Goal: Contribute content: Contribute content

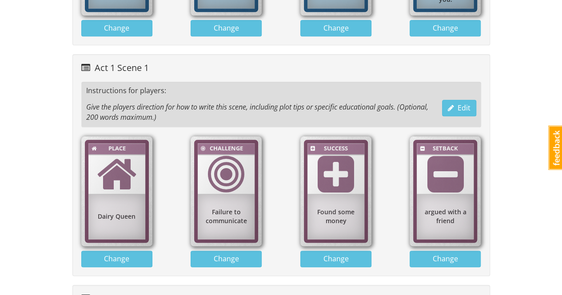
scroll to position [399, 0]
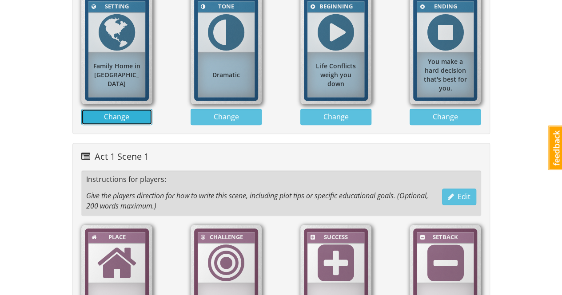
click at [122, 115] on span "Change" at bounding box center [116, 117] width 25 height 10
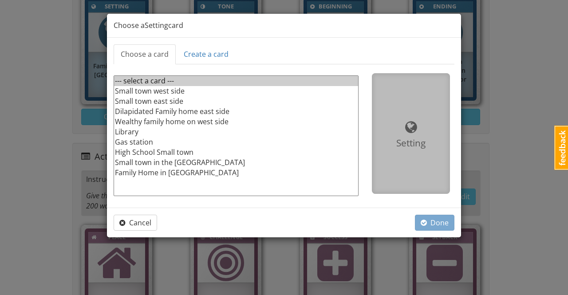
select select "d_card_222"
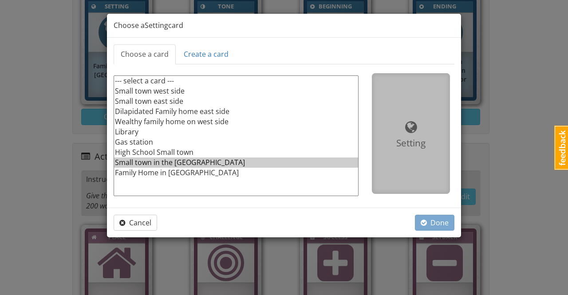
click at [155, 161] on option "Small town in the [GEOGRAPHIC_DATA]" at bounding box center [236, 163] width 244 height 10
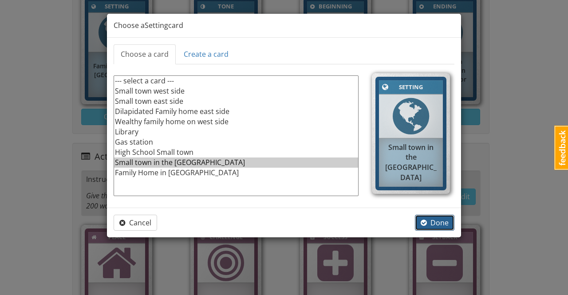
click at [443, 225] on span "Done" at bounding box center [435, 223] width 28 height 10
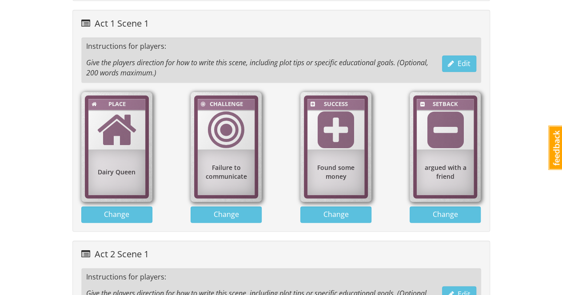
scroll to position [443, 0]
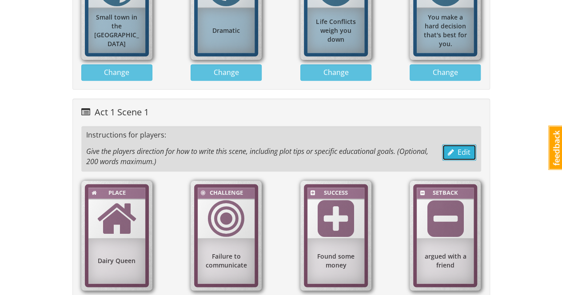
click at [464, 150] on span "Edit" at bounding box center [458, 152] width 23 height 10
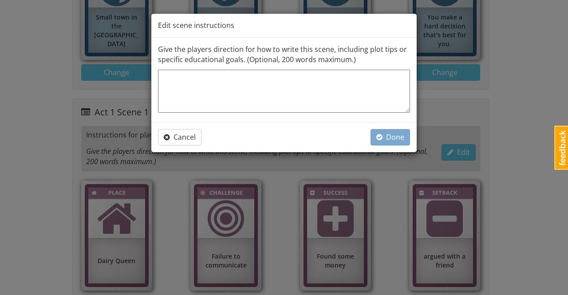
click at [292, 89] on textarea at bounding box center [284, 91] width 252 height 43
type textarea "x"
type textarea "I"
type textarea "x"
type textarea "In"
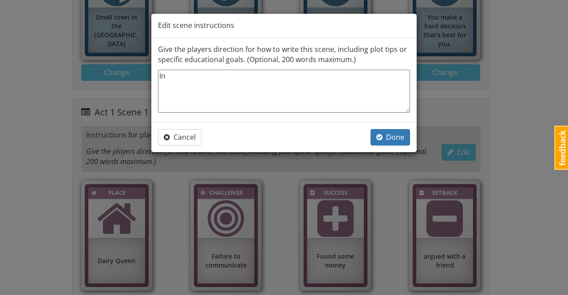
type textarea "x"
type textarea "Int"
type textarea "x"
type textarea "Intr"
type textarea "x"
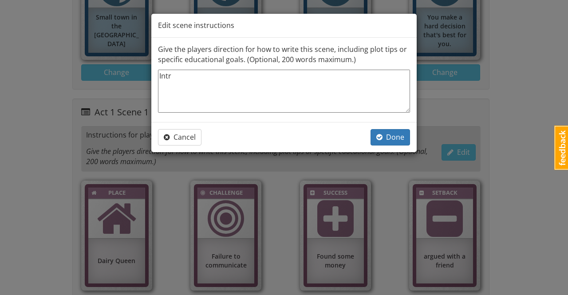
type textarea "Intro"
type textarea "x"
type textarea "Introd"
type textarea "x"
type textarea "Introdu"
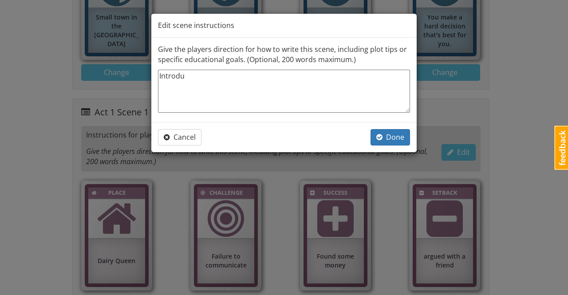
type textarea "x"
type textarea "Introduc"
type textarea "x"
type textarea "Introduct"
type textarea "x"
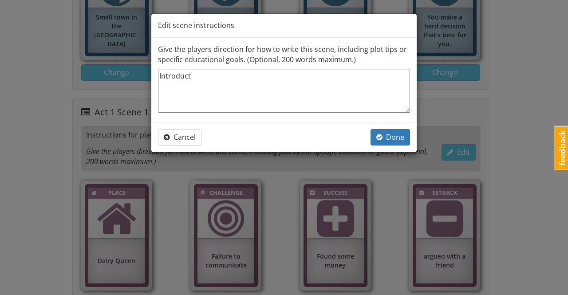
type textarea "Introduc"
type textarea "x"
type textarea "Introduce"
type textarea "x"
type textarea "Introduce"
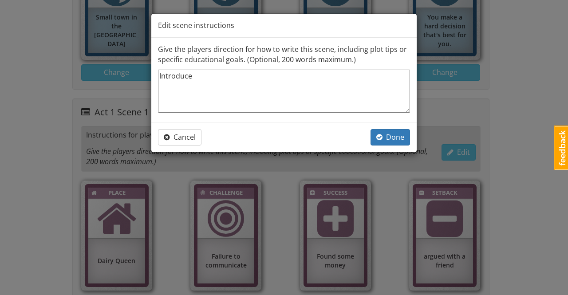
type textarea "x"
type textarea "Introduce yo"
type textarea "x"
type textarea "Introduce yor"
type textarea "x"
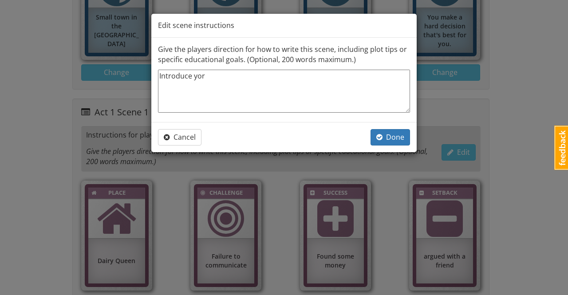
type textarea "Introduce yoru"
type textarea "x"
type textarea "Introduce yoru"
type textarea "x"
type textarea "Introduce yoru"
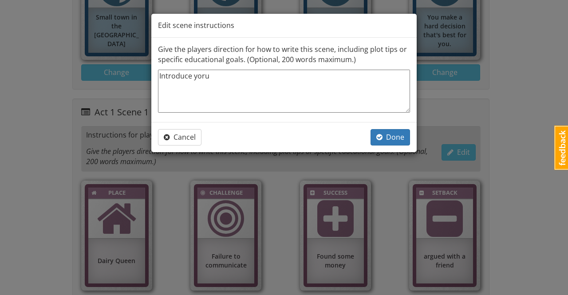
type textarea "x"
type textarea "Introduce yor"
type textarea "x"
type textarea "Introduce yo"
type textarea "x"
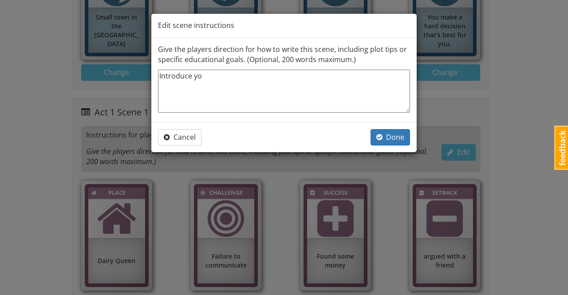
type textarea "Introduce you"
type textarea "x"
type textarea "Introduce your"
type textarea "x"
type textarea "Introduce your"
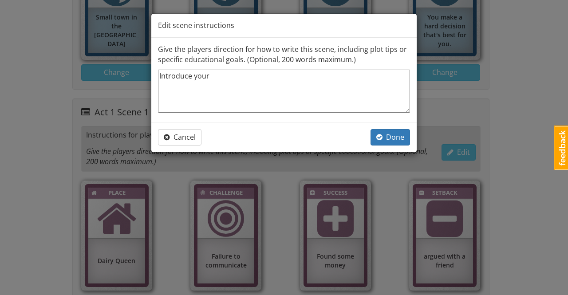
type textarea "x"
type textarea "Introduce your c"
type textarea "x"
type textarea "Introduce your ch"
type textarea "x"
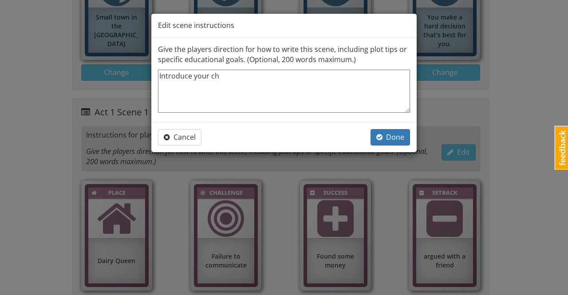
type textarea "Introduce your cha"
type textarea "x"
type textarea "Introduce your chat"
type textarea "x"
type textarea "Introduce your chata"
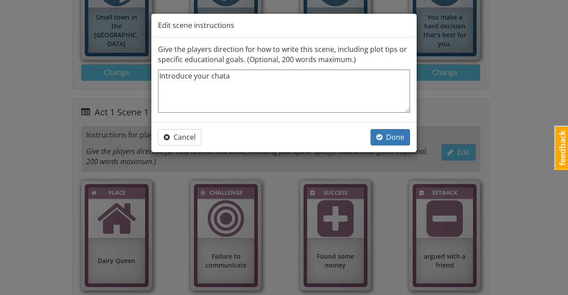
type textarea "x"
type textarea "Introduce your chat"
type textarea "x"
type textarea "Introduce your cha"
type textarea "x"
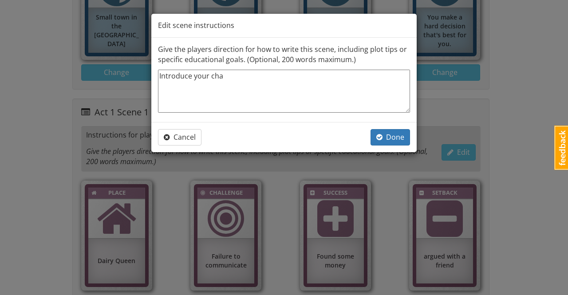
type textarea "Introduce your char"
type textarea "x"
type textarea "Introduce your charac"
type textarea "x"
type textarea "Introduce your charact"
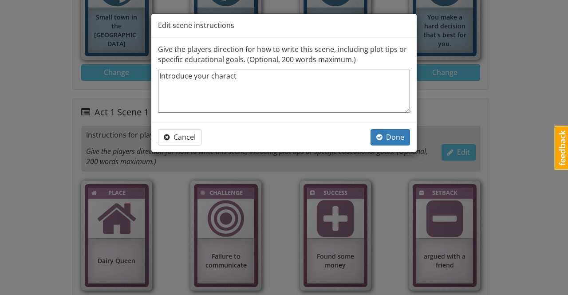
type textarea "x"
type textarea "Introduce your character"
type textarea "x"
type textarea "Introduce your character,"
type textarea "x"
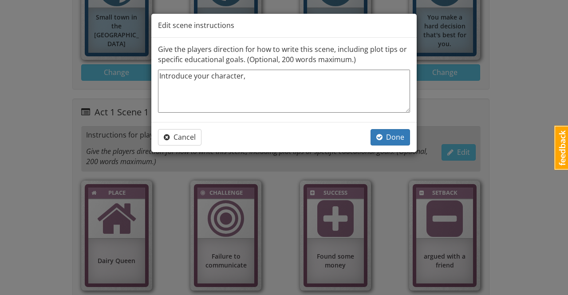
type textarea "Introduce your character,"
type textarea "x"
type textarea "Introduce your character, w"
type textarea "x"
type textarea "Introduce your character, whe"
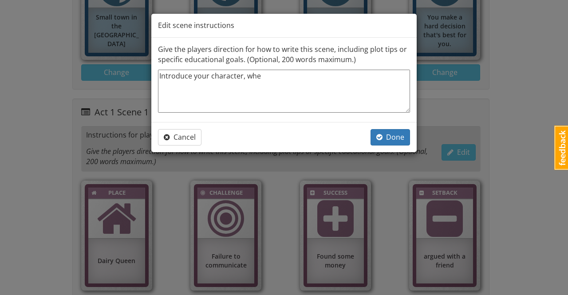
type textarea "x"
type textarea "Introduce your character, wher"
type textarea "x"
type textarea "Introduce your character, where"
type textarea "x"
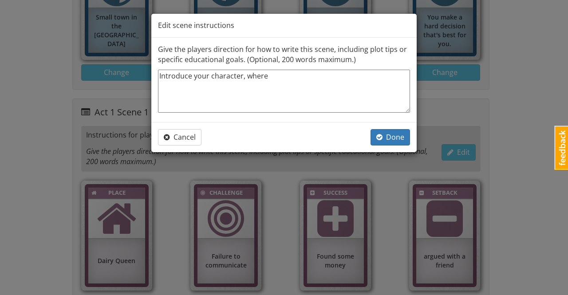
type textarea "Introduce your character, wher"
type textarea "x"
type textarea "Introduce your character, whe"
type textarea "x"
type textarea "Introduce your character, wh"
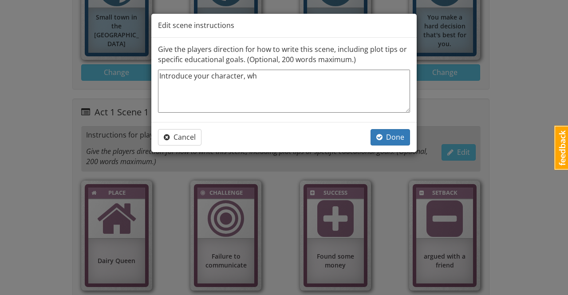
type textarea "x"
type textarea "Introduce your character, w"
type textarea "x"
type textarea "Introduce your character,"
type textarea "x"
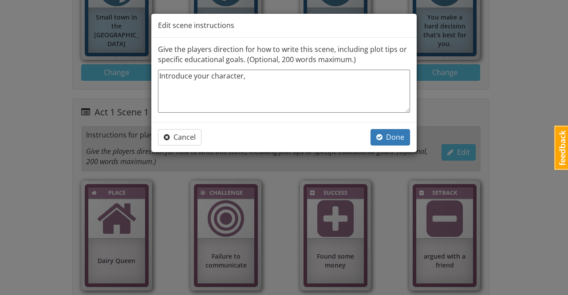
type textarea "Introduce your character,"
type textarea "x"
type textarea "Introduce your character"
type textarea "x"
type textarea "Introduce your character."
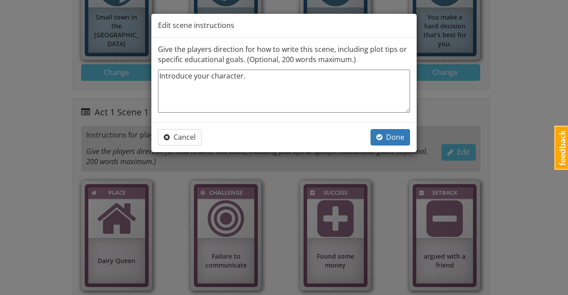
type textarea "x"
type textarea "Introduce your character."
type textarea "x"
type textarea "Introduce your character."
type textarea "x"
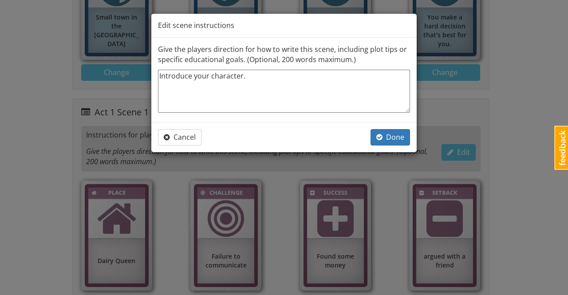
type textarea "Introduce your character. E"
type textarea "x"
type textarea "Introduce your character. Ex"
type textarea "x"
type textarea "Introduce your character. Exp"
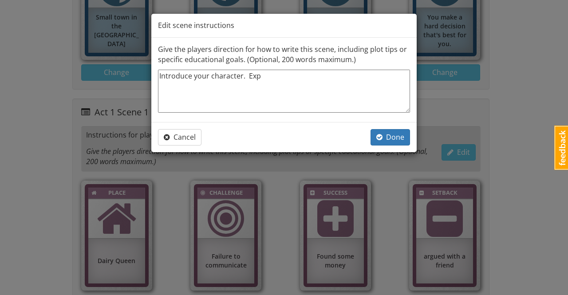
type textarea "x"
type textarea "Introduce your character. Expl"
type textarea "x"
type textarea "Introduce your character. Expla"
type textarea "x"
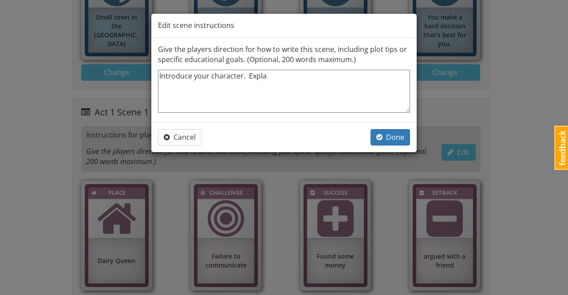
type textarea "Introduce your character. Explai"
type textarea "x"
type textarea "Introduce your character. Explain"
type textarea "x"
type textarea "Introduce your character. Explain i"
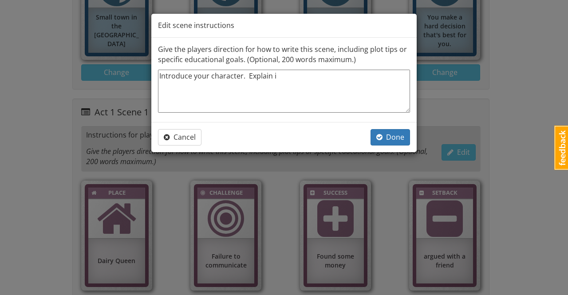
type textarea "x"
type textarea "Introduce your character. Explain if"
type textarea "x"
type textarea "Introduce your character. Explain if"
type textarea "x"
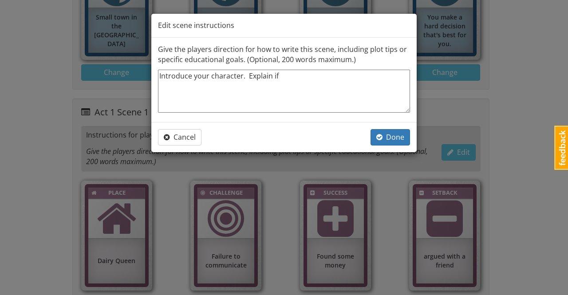
type textarea "Introduce your character. Explain if t"
type textarea "x"
type textarea "Introduce your character. Explain if th"
type textarea "x"
type textarea "Introduce your character. Explain if the"
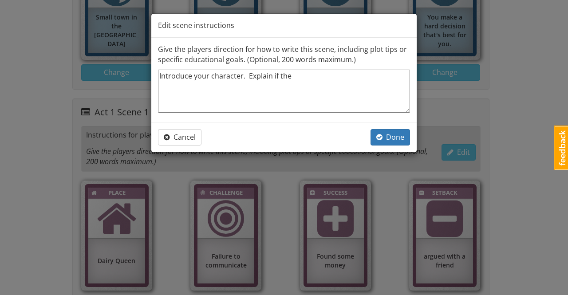
type textarea "x"
type textarea "Introduce your character. Explain if they"
type textarea "x"
type textarea "Introduce your character. Explain if they"
type textarea "x"
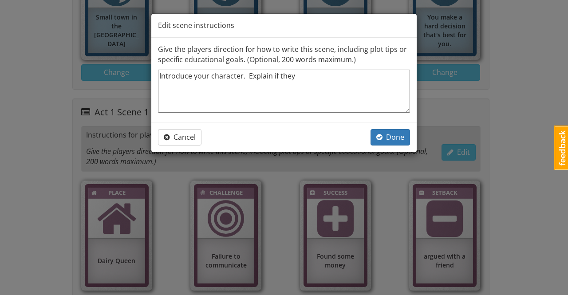
type textarea "Introduce your character. Explain if they a"
type textarea "x"
type textarea "Introduce your character. Explain if they ar"
type textarea "x"
type textarea "Introduce your character. Explain if they are"
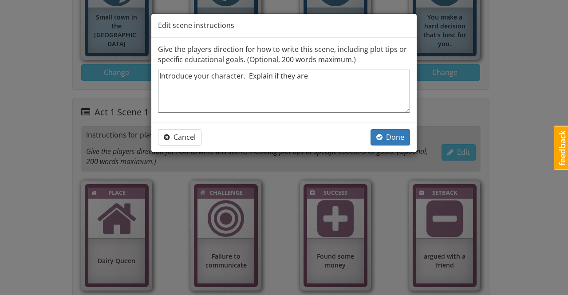
type textarea "x"
type textarea "Introduce your character. Explain if they are"
type textarea "x"
type textarea "Introduce your character. Explain if they are a"
type textarea "x"
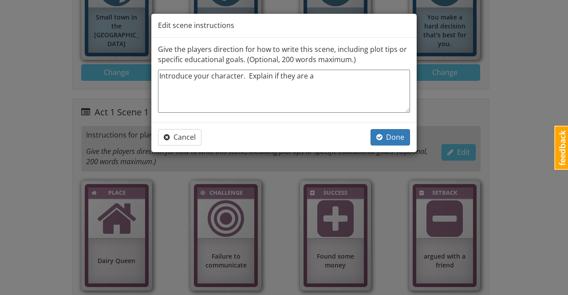
type textarea "Introduce your character. Explain if they are a"
type textarea "x"
type textarea "Introduce your character. Explain if they are a s"
type textarea "x"
type textarea "Introduce your character. Explain if they are a so"
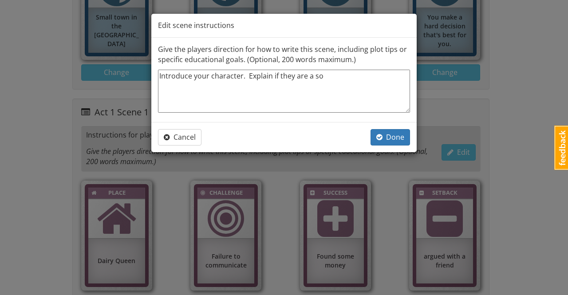
type textarea "x"
type textarea "Introduce your character. Explain if they are a soc"
type textarea "x"
type textarea "Introduce your character. Explain if they are a soci"
type textarea "x"
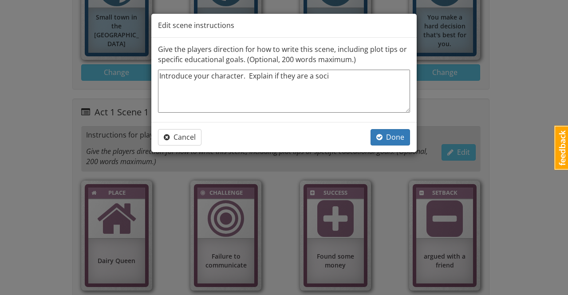
type textarea "Introduce your character. Explain if they are a [PERSON_NAME]"
type textarea "x"
type textarea "Introduce your character. Explain if they are a social"
type textarea "x"
type textarea "Introduce your character. Explain if they are a social"
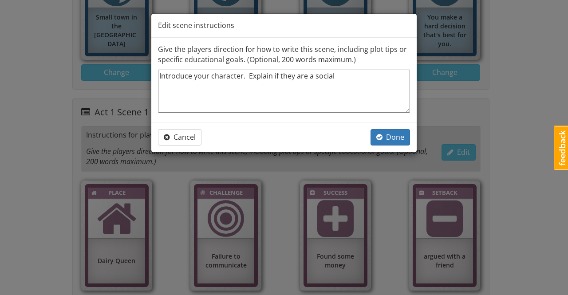
type textarea "x"
type textarea "Introduce your character. Explain if they are a social o"
type textarea "x"
type textarea "Introduce your character. Explain if they are a social or"
type textarea "x"
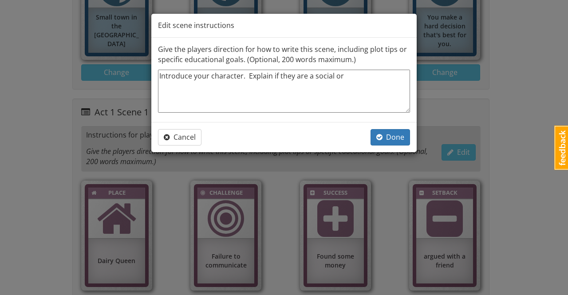
type textarea "Introduce your character. Explain if they are a social or a"
type textarea "x"
type textarea "Introduce your character. Explain if they are a social or a"
type textarea "x"
type textarea "Introduce your character. Explain if they are a social or a g"
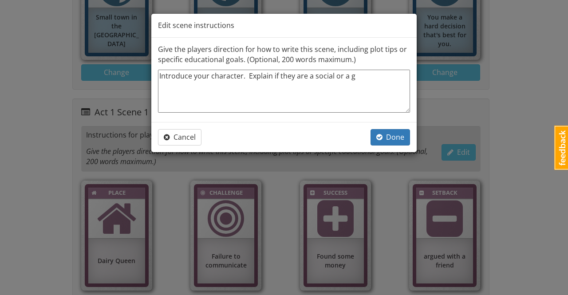
type textarea "x"
type textarea "Introduce your character. Explain if they are a social or a gr"
type textarea "x"
type textarea "Introduce your character. Explain if they are a social or a gre"
type textarea "x"
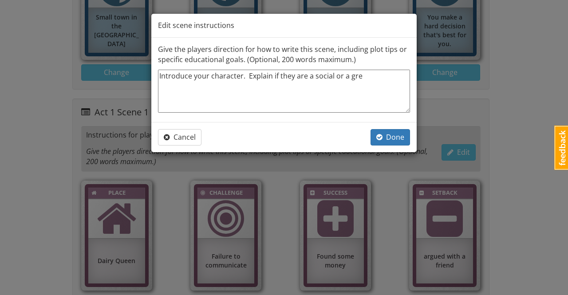
type textarea "Introduce your character. Explain if they are a social or a grea"
type textarea "x"
type textarea "Introduce your character. Explain if they are a social or a greas"
type textarea "x"
type textarea "Introduce your character. Explain if they are a social or a grease"
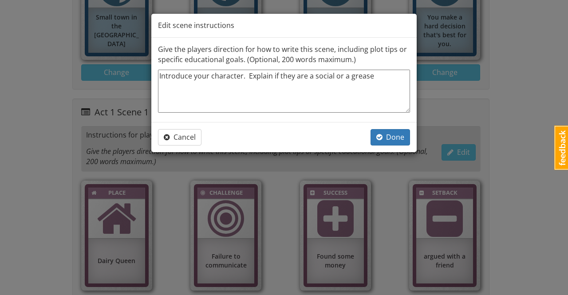
type textarea "x"
type textarea "Introduce your character. Explain if they are a social or a greaser"
type textarea "x"
type textarea "Introduce your character. Explain if they are a social or a greaser."
type textarea "x"
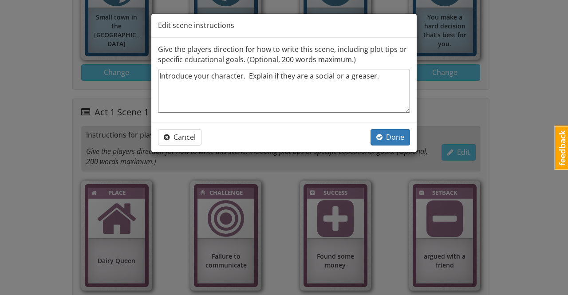
type textarea "Introduce your character. Explain if they are a social or a greaser."
type textarea "x"
type textarea "Introduce your character. Explain if they are a social or a greaser."
type textarea "x"
type textarea "Introduce your character. Explain if they are a social or a greaser. E"
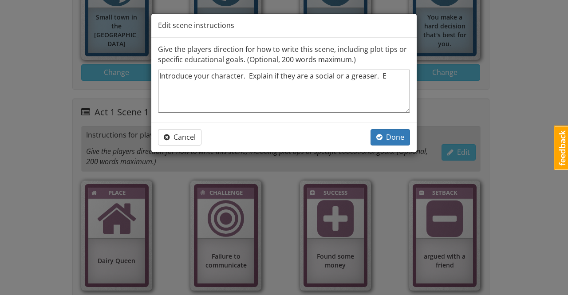
type textarea "x"
type textarea "Introduce your character. Explain if they are a social or a greaser. Ex"
type textarea "x"
type textarea "Introduce your character. Explain if they are a social or a greaser. Exp"
type textarea "x"
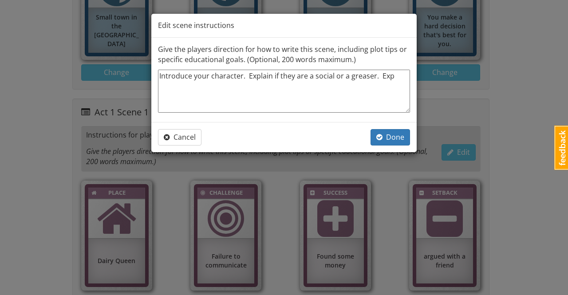
type textarea "Introduce your character. Explain if they are a social or a greaser. Expl"
type textarea "x"
type textarea "Introduce your character. Explain if they are a social or a greaser. Expla"
type textarea "x"
type textarea "Introduce your character. Explain if they are a social or a greaser. Explai"
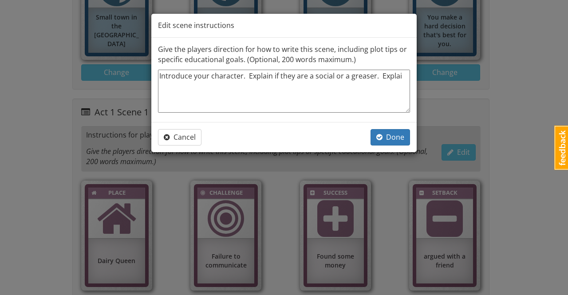
type textarea "x"
type textarea "Introduce your character. Explain if they are a social or a greaser. Explain"
type textarea "x"
type textarea "Introduce your character. Explain if they are a social or a greaser. Explain w"
type textarea "x"
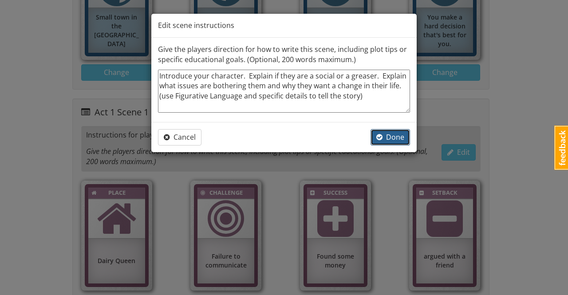
click at [384, 135] on span "Done" at bounding box center [390, 137] width 28 height 10
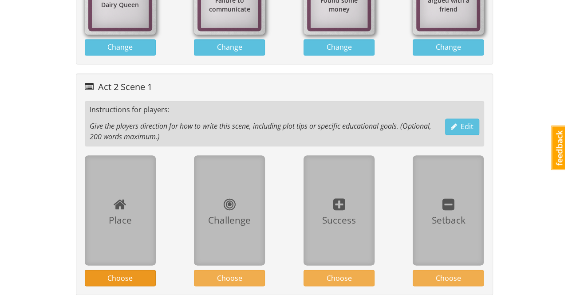
scroll to position [754, 0]
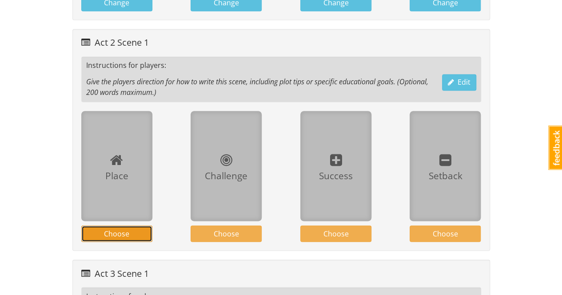
click at [115, 229] on span "Choose" at bounding box center [116, 234] width 25 height 10
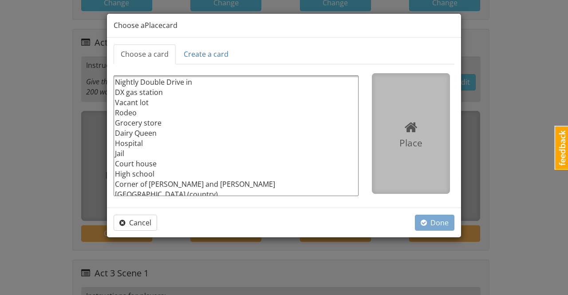
scroll to position [0, 0]
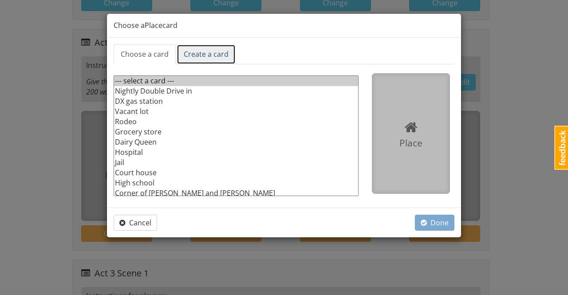
click at [219, 52] on link "Create a card" at bounding box center [206, 54] width 59 height 20
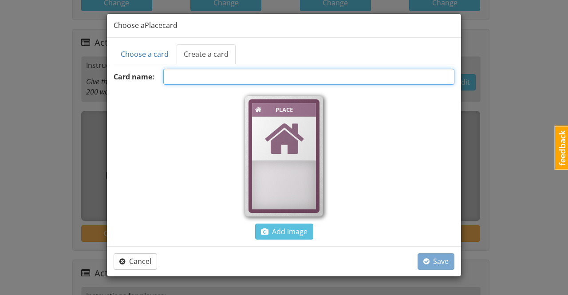
click at [225, 76] on input "text" at bounding box center [308, 77] width 291 height 16
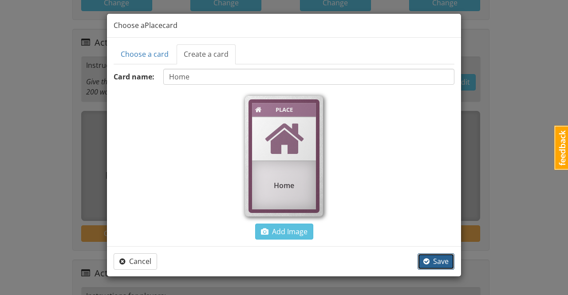
drag, startPoint x: 441, startPoint y: 262, endPoint x: 439, endPoint y: 272, distance: 10.4
click at [441, 262] on span "Save" at bounding box center [435, 262] width 25 height 10
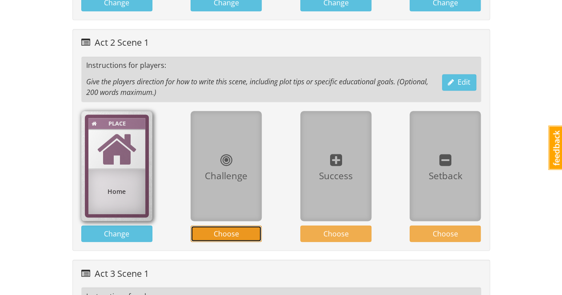
click at [247, 225] on button "Choose" at bounding box center [225, 233] width 71 height 16
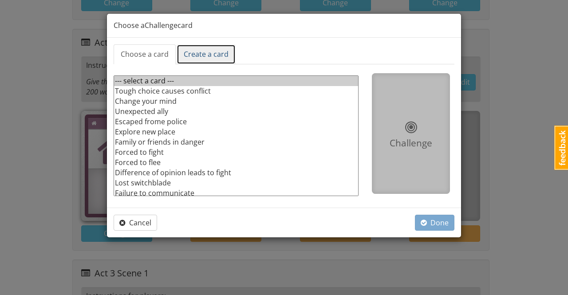
click at [221, 54] on link "Create a card" at bounding box center [206, 54] width 59 height 20
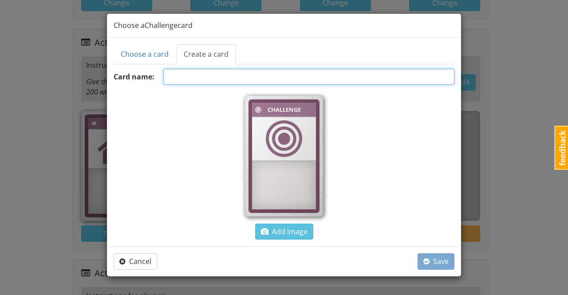
click at [236, 79] on input "text" at bounding box center [308, 77] width 291 height 16
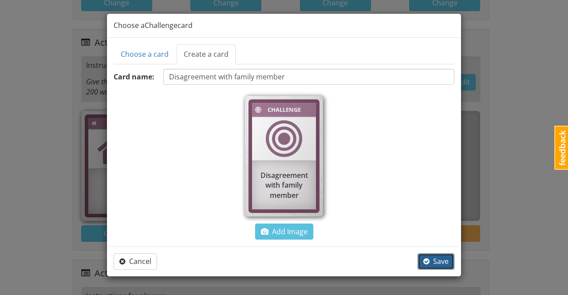
click at [435, 259] on span "Save" at bounding box center [435, 262] width 25 height 10
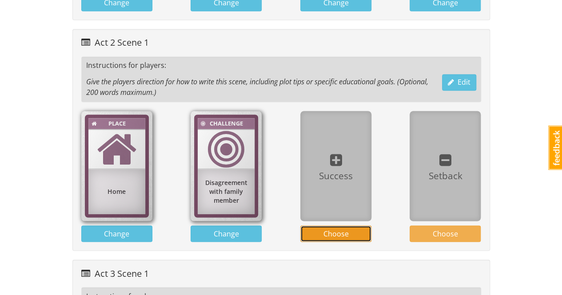
click at [345, 229] on span "Choose" at bounding box center [335, 234] width 25 height 10
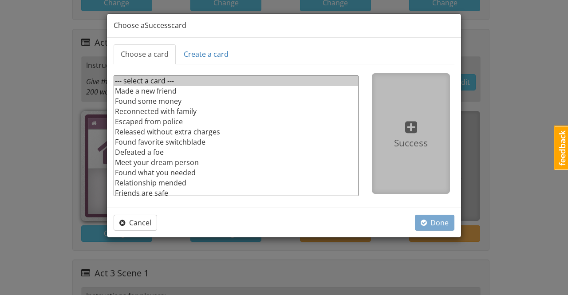
scroll to position [43, 0]
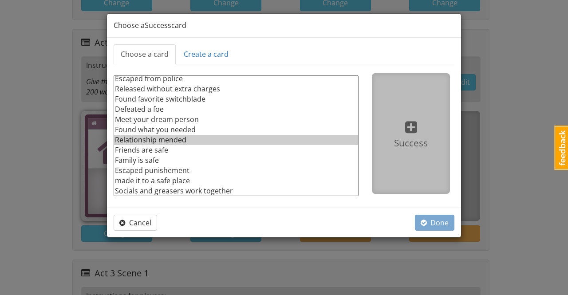
click at [178, 139] on option "Relationship mended" at bounding box center [236, 140] width 244 height 10
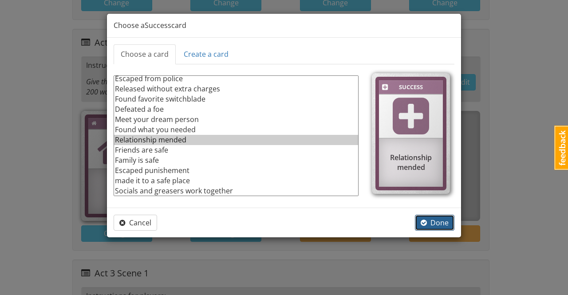
click at [448, 221] on span "Done" at bounding box center [435, 223] width 28 height 10
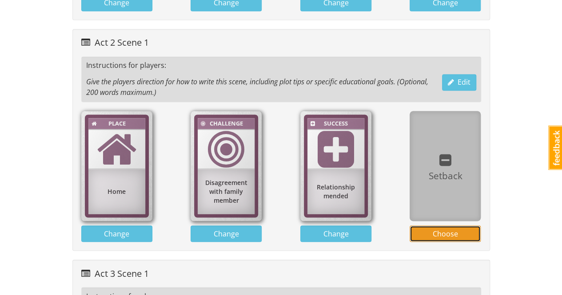
click at [441, 229] on span "Choose" at bounding box center [444, 234] width 25 height 10
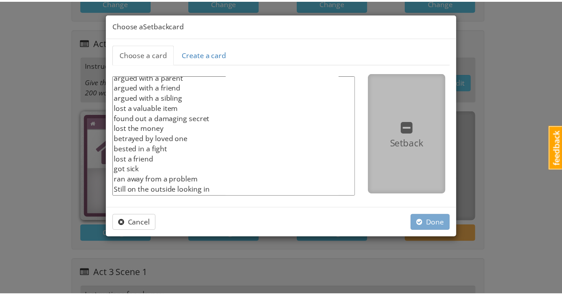
scroll to position [84, 0]
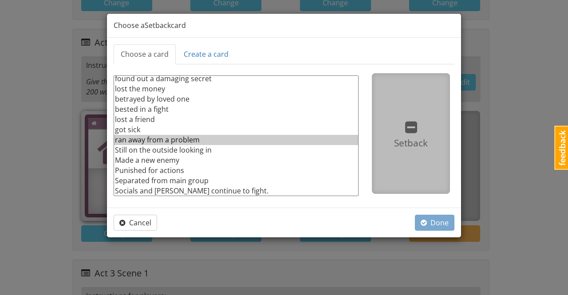
click at [169, 138] on option "ran away from a problem" at bounding box center [236, 140] width 244 height 10
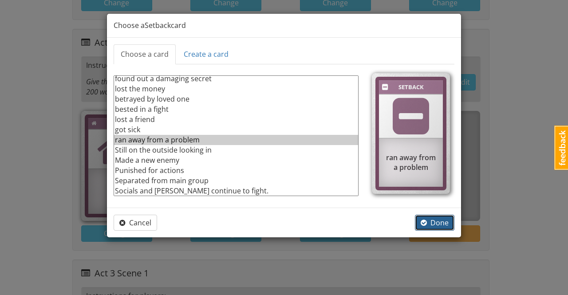
click at [439, 224] on span "Done" at bounding box center [435, 223] width 28 height 10
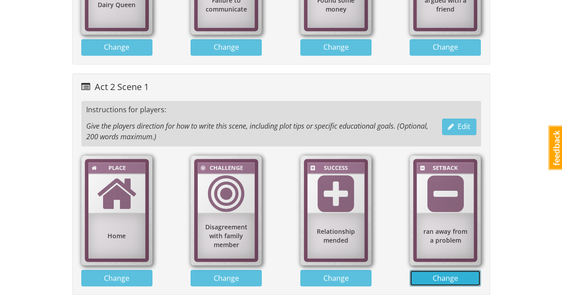
scroll to position [665, 0]
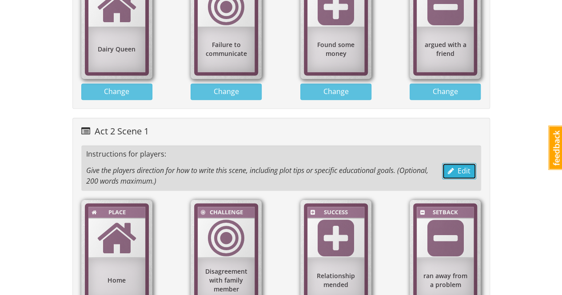
click at [462, 166] on span "Edit" at bounding box center [458, 171] width 23 height 10
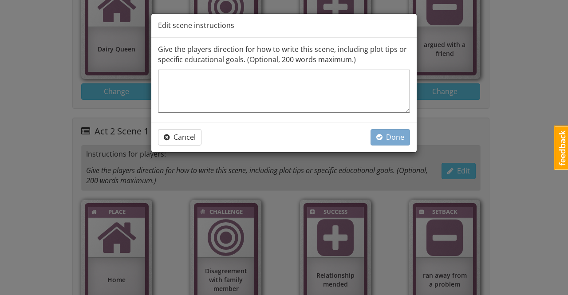
click at [264, 78] on textarea at bounding box center [284, 91] width 252 height 43
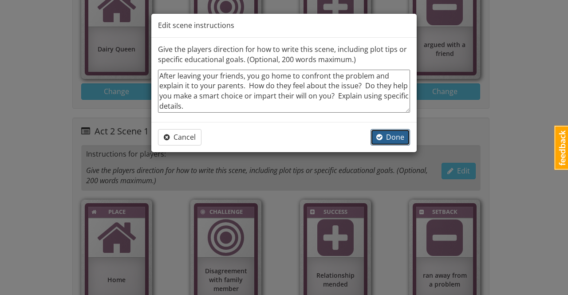
click at [394, 141] on button "Done" at bounding box center [391, 137] width 40 height 16
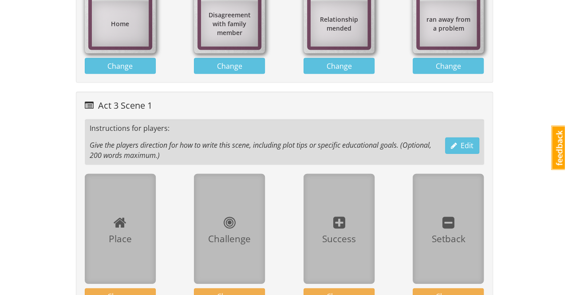
scroll to position [941, 0]
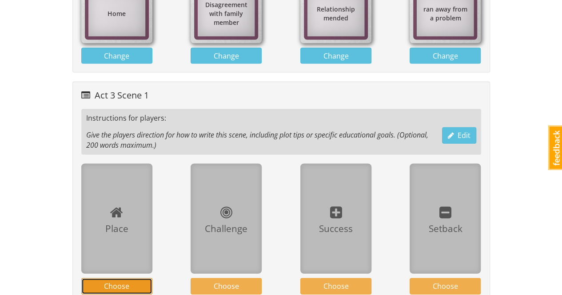
click at [126, 281] on span "Choose" at bounding box center [116, 286] width 25 height 10
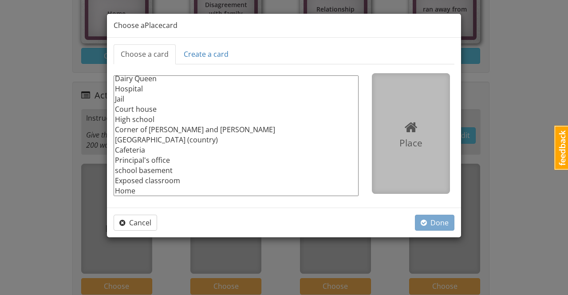
scroll to position [0, 0]
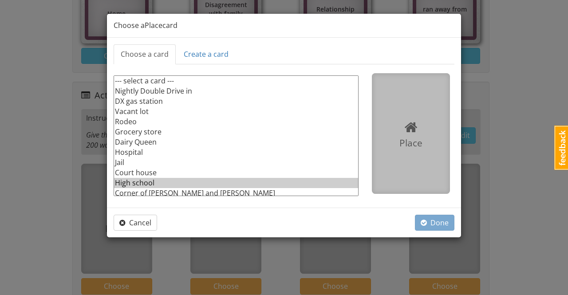
click at [142, 181] on option "High school" at bounding box center [236, 183] width 244 height 10
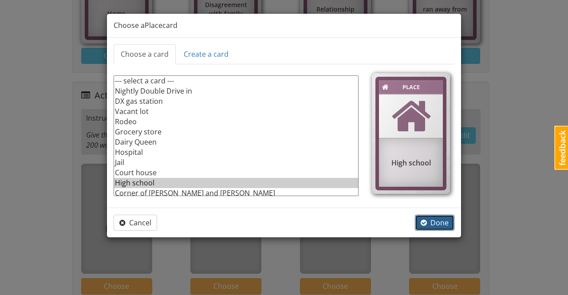
click at [437, 222] on span "Done" at bounding box center [435, 223] width 28 height 10
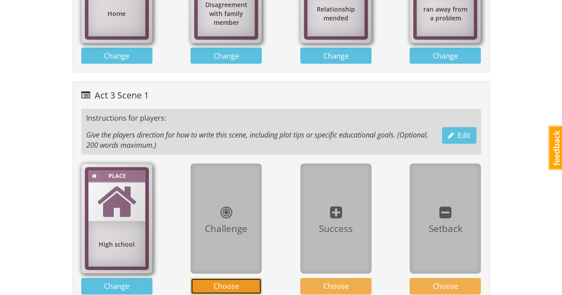
click at [238, 278] on button "Choose" at bounding box center [225, 286] width 71 height 16
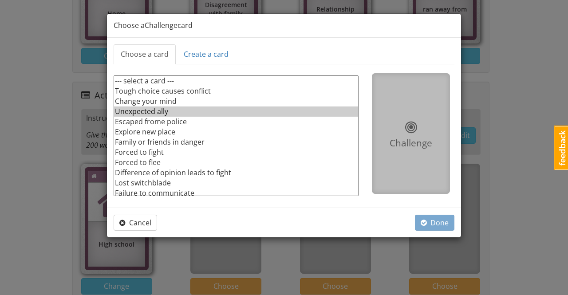
click at [150, 111] on option "Unexpected ally" at bounding box center [236, 112] width 244 height 10
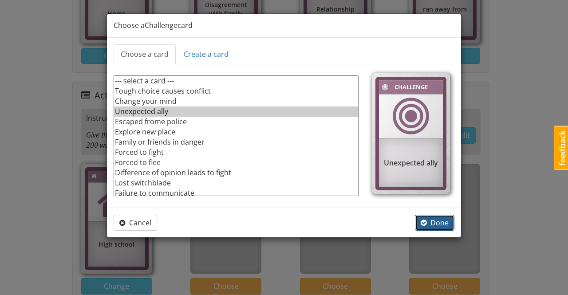
click at [445, 225] on span "Done" at bounding box center [435, 223] width 28 height 10
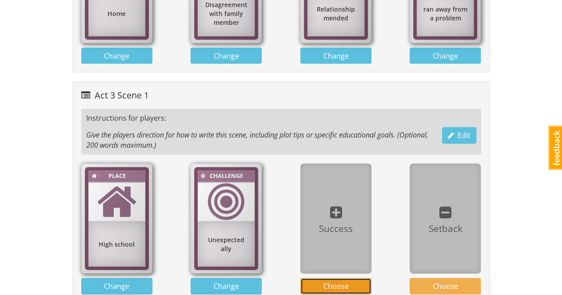
click at [354, 278] on button "Choose" at bounding box center [335, 286] width 71 height 16
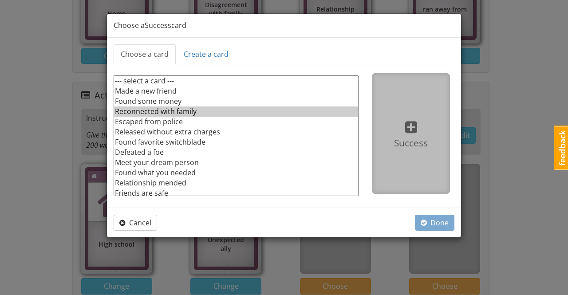
click at [184, 111] on option "Reconnected with family" at bounding box center [236, 112] width 244 height 10
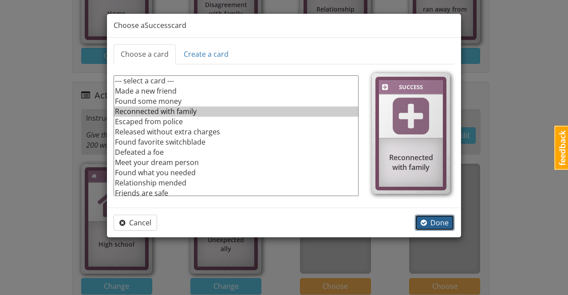
click at [440, 223] on span "Done" at bounding box center [435, 223] width 28 height 10
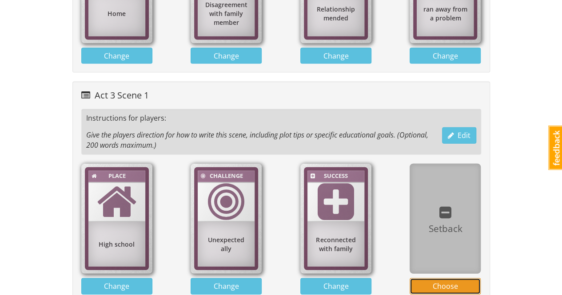
click at [455, 281] on span "Choose" at bounding box center [444, 286] width 25 height 10
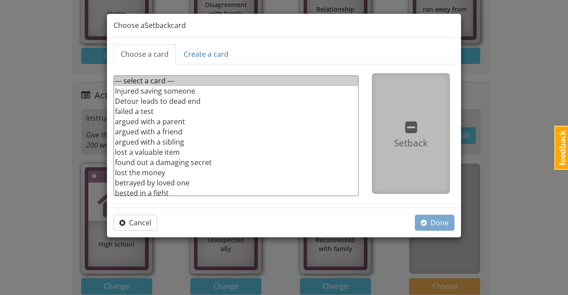
scroll to position [44, 0]
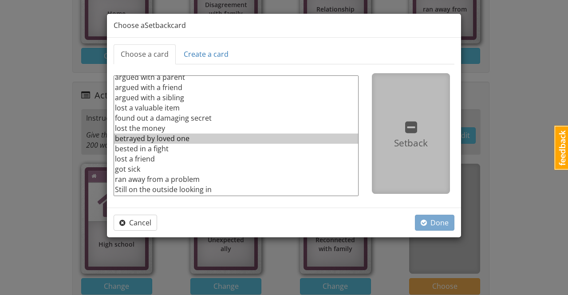
click at [179, 135] on option "betrayed by loved one" at bounding box center [236, 139] width 244 height 10
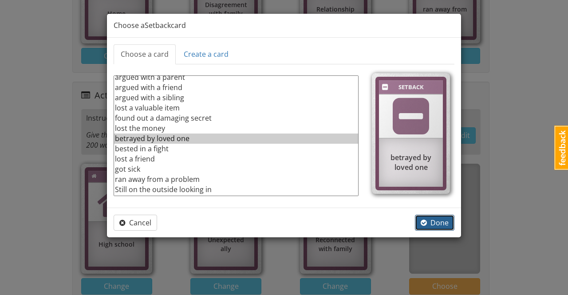
click at [447, 223] on span "Done" at bounding box center [435, 223] width 28 height 10
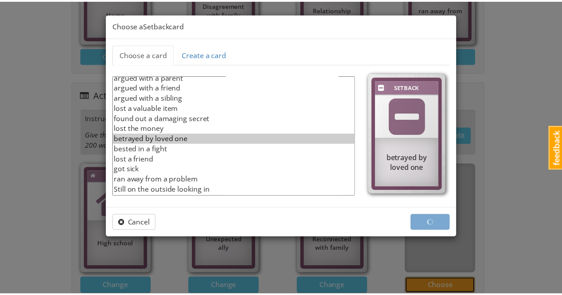
scroll to position [922, 0]
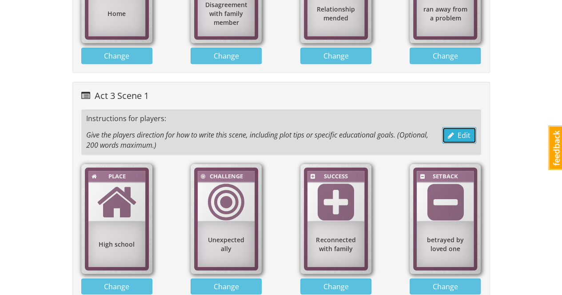
click at [467, 131] on span "Edit" at bounding box center [458, 136] width 23 height 10
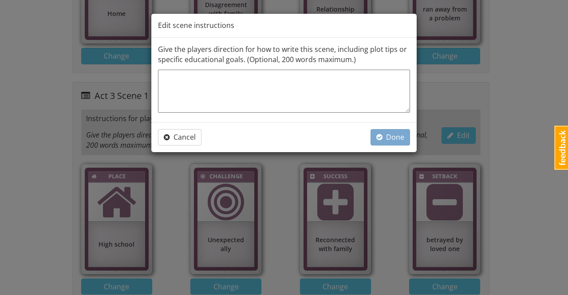
click at [288, 79] on textarea at bounding box center [284, 91] width 252 height 43
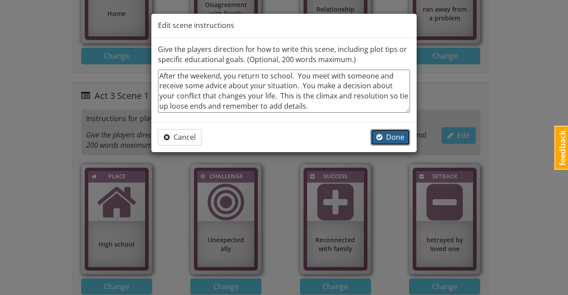
click at [393, 137] on span "Done" at bounding box center [390, 137] width 28 height 10
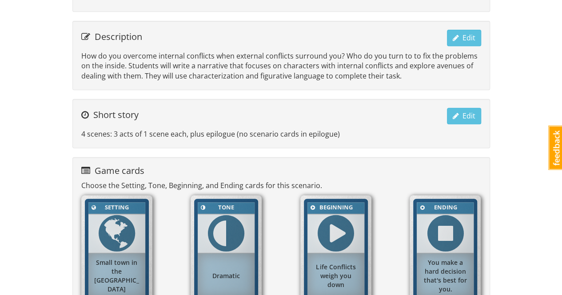
scroll to position [0, 0]
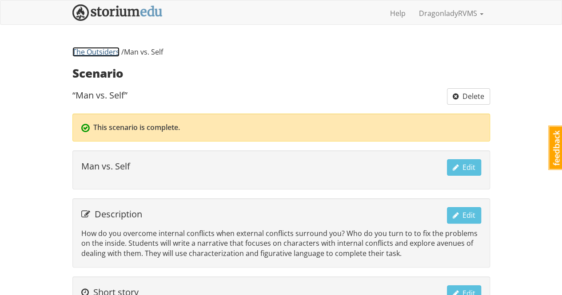
click at [111, 55] on link "The Outsiders" at bounding box center [95, 52] width 47 height 10
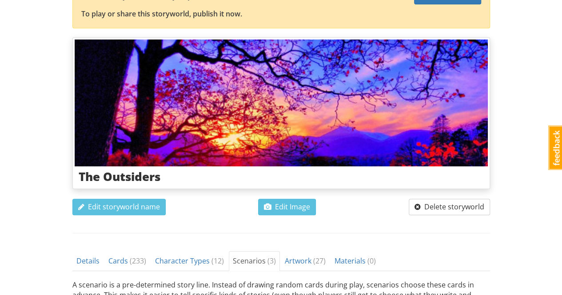
scroll to position [133, 0]
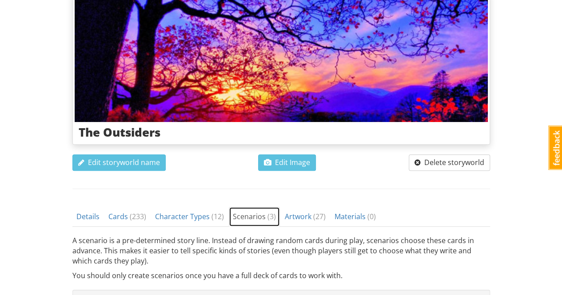
click at [252, 214] on span "Scenarios ( 3 )" at bounding box center [254, 217] width 43 height 10
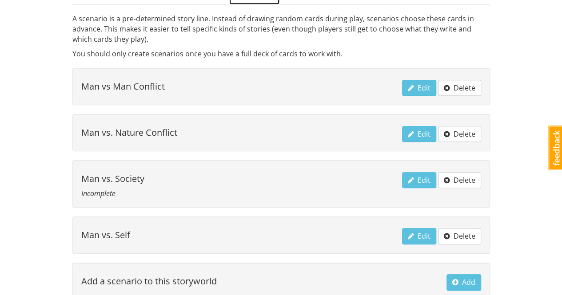
scroll to position [399, 0]
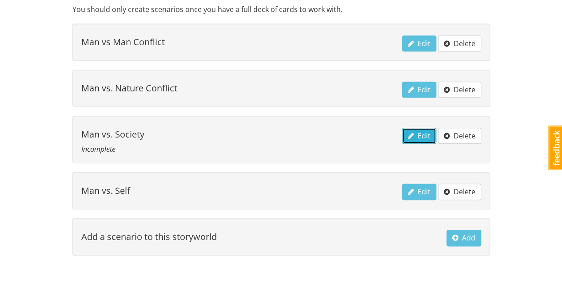
click at [423, 134] on span "Edit" at bounding box center [418, 136] width 23 height 10
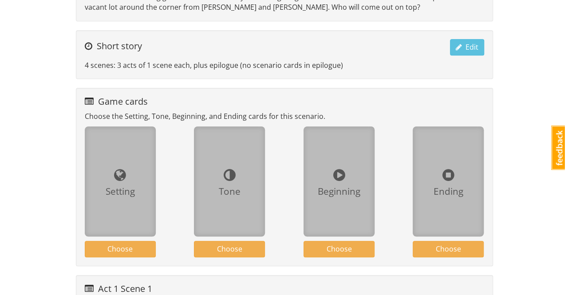
scroll to position [311, 0]
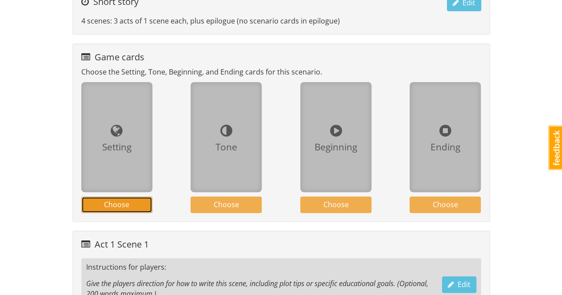
click at [138, 202] on button "Choose" at bounding box center [116, 205] width 71 height 16
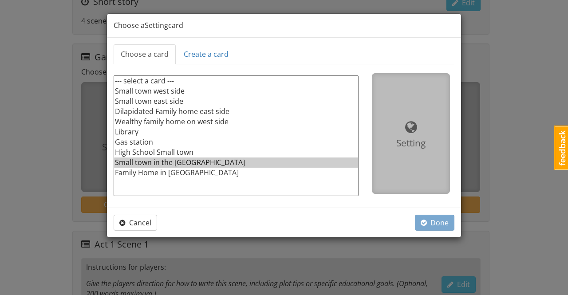
click at [168, 162] on option "Small town in the [GEOGRAPHIC_DATA]" at bounding box center [236, 163] width 244 height 10
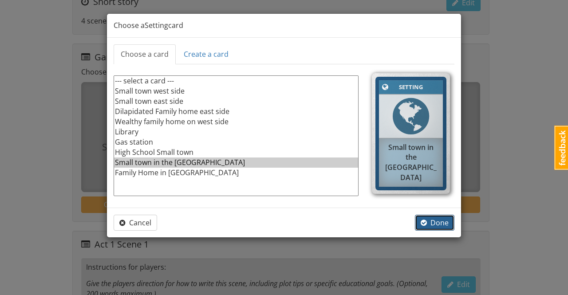
click at [435, 222] on span "Done" at bounding box center [435, 223] width 28 height 10
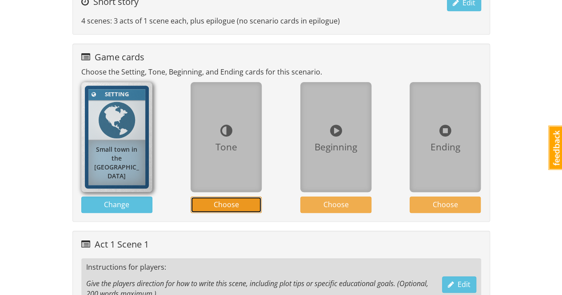
click at [242, 202] on button "Choose" at bounding box center [225, 205] width 71 height 16
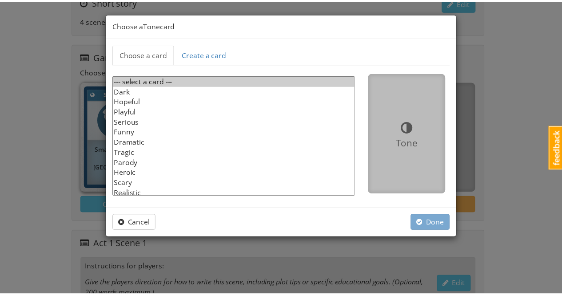
scroll to position [12, 0]
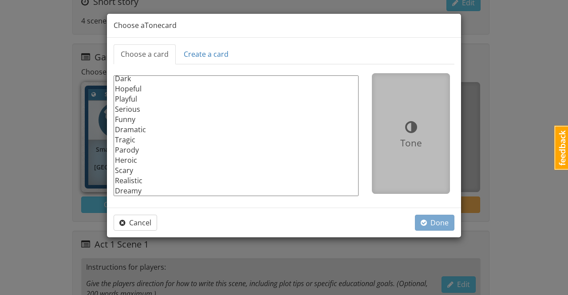
click at [136, 180] on option "Realistic" at bounding box center [236, 181] width 244 height 10
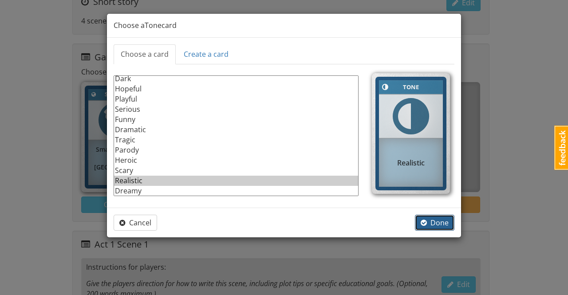
click at [446, 224] on span "Done" at bounding box center [435, 223] width 28 height 10
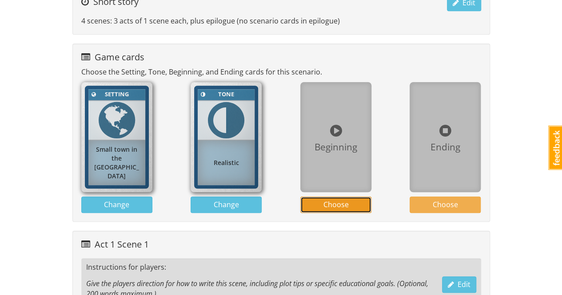
click at [345, 205] on span "Choose" at bounding box center [335, 205] width 25 height 10
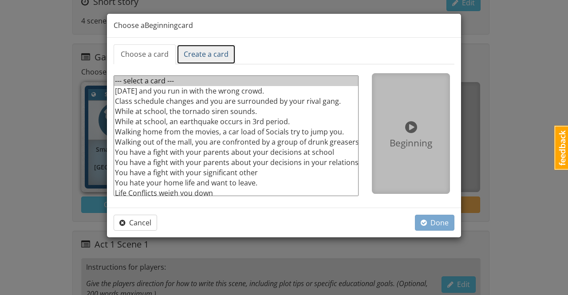
click at [219, 58] on link "Create a card" at bounding box center [206, 54] width 59 height 20
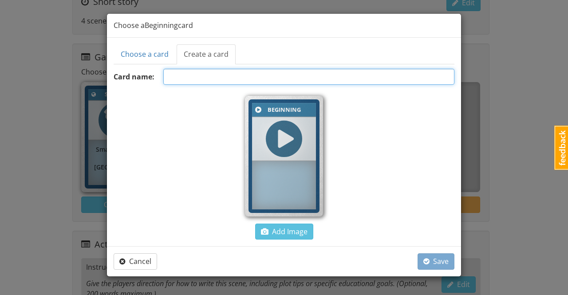
click at [199, 74] on input "text" at bounding box center [308, 77] width 291 height 16
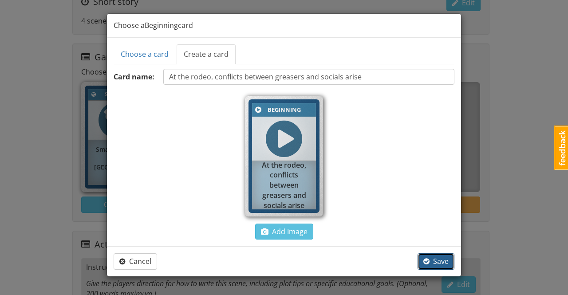
click at [443, 263] on span "Save" at bounding box center [435, 262] width 25 height 10
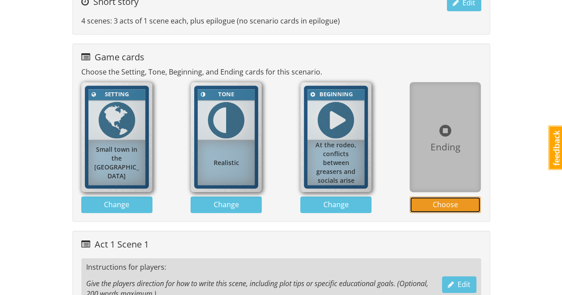
click at [456, 204] on span "Choose" at bounding box center [444, 205] width 25 height 10
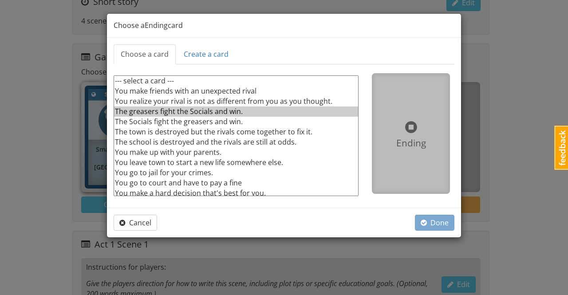
click at [180, 110] on option "The greasers fight the Socials and win." at bounding box center [236, 112] width 244 height 10
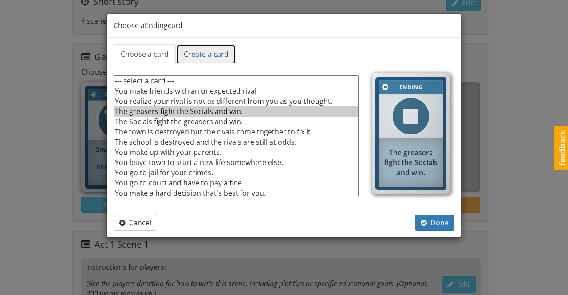
click at [212, 54] on link "Create a card" at bounding box center [206, 54] width 59 height 20
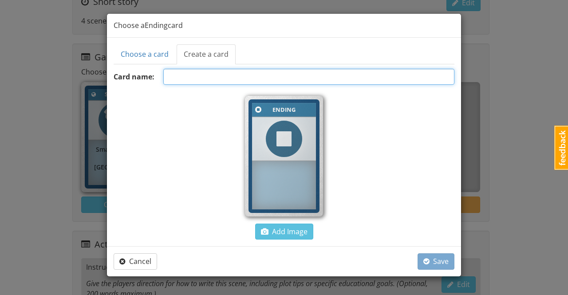
click at [205, 79] on input "text" at bounding box center [308, 77] width 291 height 16
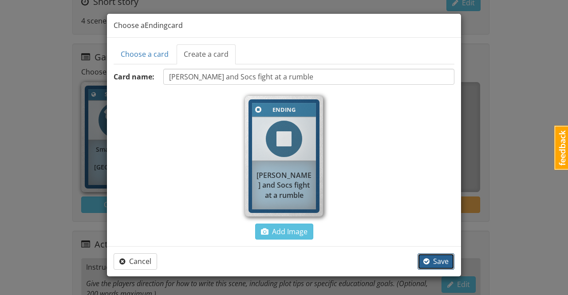
click at [440, 257] on span "Save" at bounding box center [435, 262] width 25 height 10
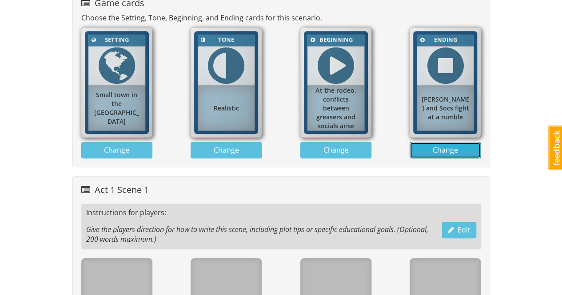
scroll to position [311, 0]
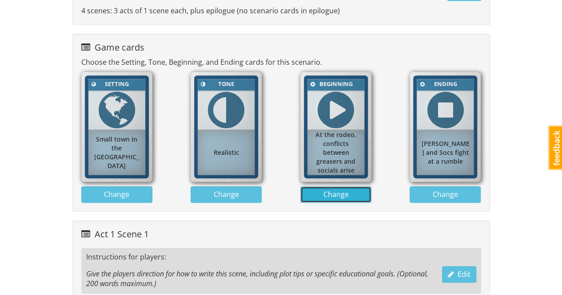
click at [342, 195] on span "Change" at bounding box center [335, 195] width 25 height 10
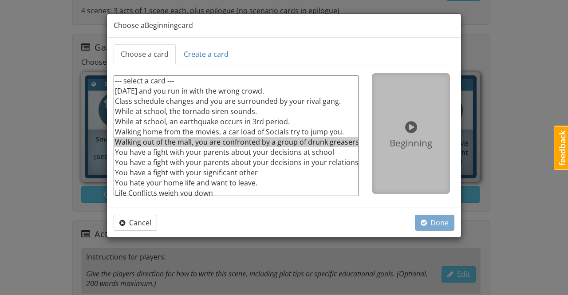
click at [218, 142] on option "Walking out of the mall, you are confronted by a group of drunk greasers." at bounding box center [236, 142] width 244 height 10
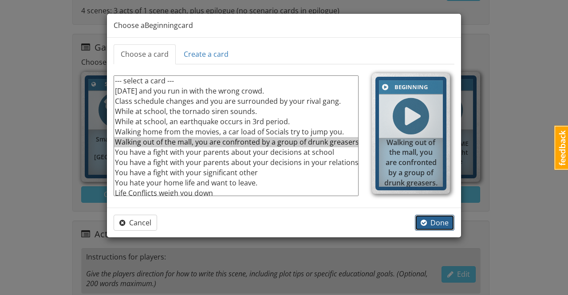
click at [431, 223] on span "Done" at bounding box center [435, 223] width 28 height 10
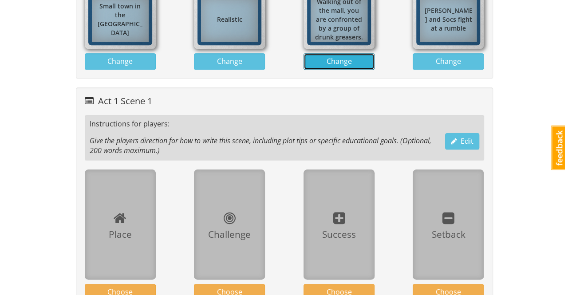
scroll to position [488, 0]
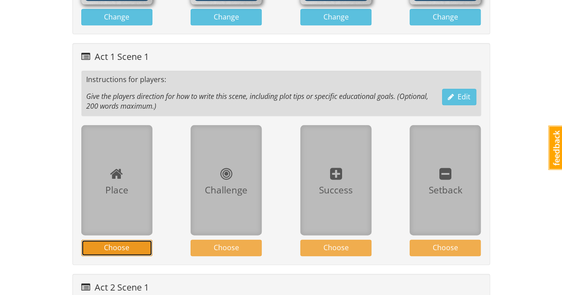
click at [119, 245] on span "Choose" at bounding box center [116, 248] width 25 height 10
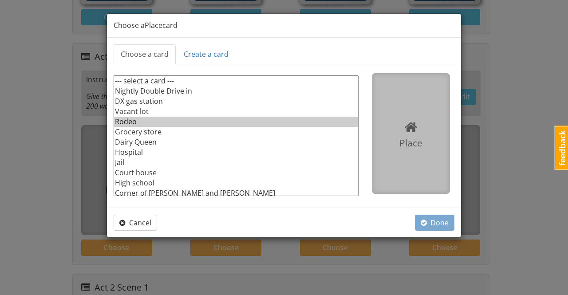
click at [128, 122] on option "Rodeo" at bounding box center [236, 122] width 244 height 10
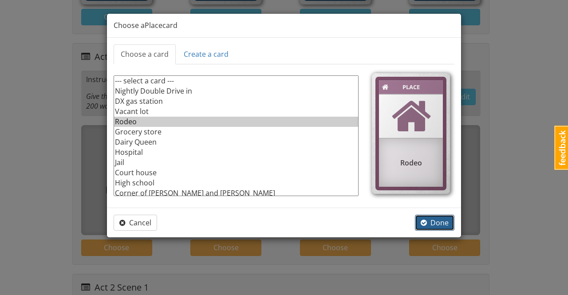
click at [441, 221] on span "Done" at bounding box center [435, 223] width 28 height 10
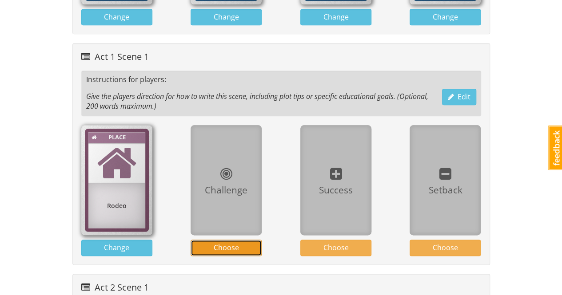
click at [246, 242] on button "Choose" at bounding box center [225, 248] width 71 height 16
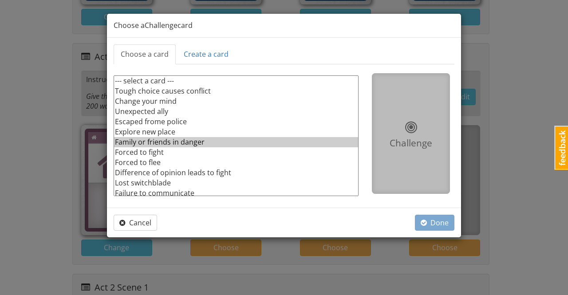
click at [186, 142] on option "Family or friends in danger" at bounding box center [236, 142] width 244 height 10
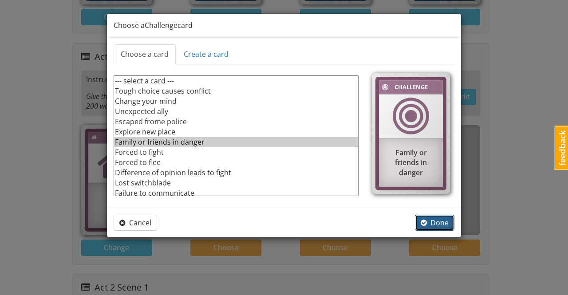
click at [432, 222] on span "Done" at bounding box center [435, 223] width 28 height 10
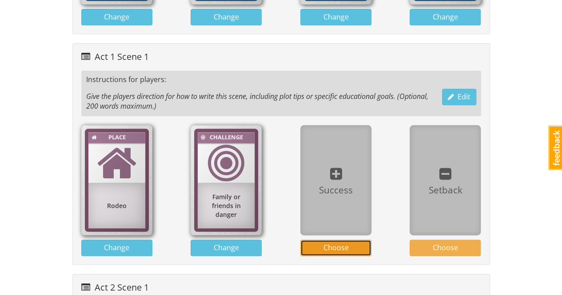
click at [338, 244] on span "Choose" at bounding box center [335, 248] width 25 height 10
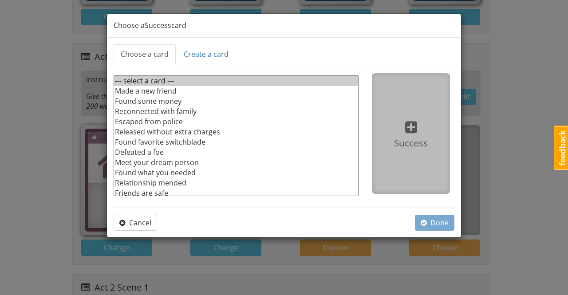
scroll to position [43, 0]
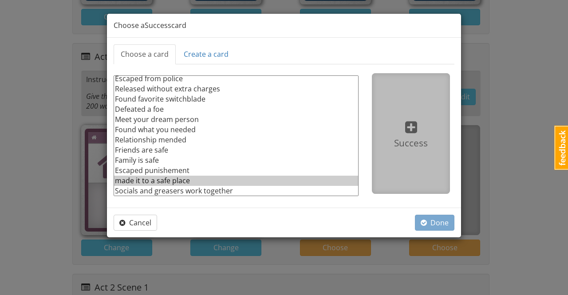
click at [180, 180] on option "made it to a safe place" at bounding box center [236, 181] width 244 height 10
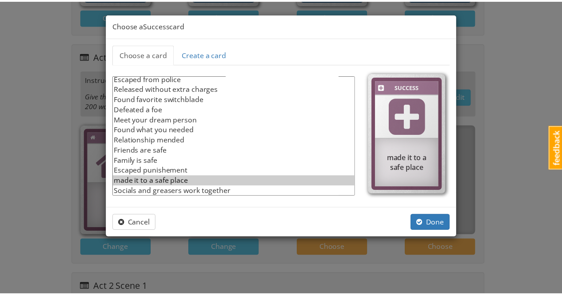
scroll to position [0, 0]
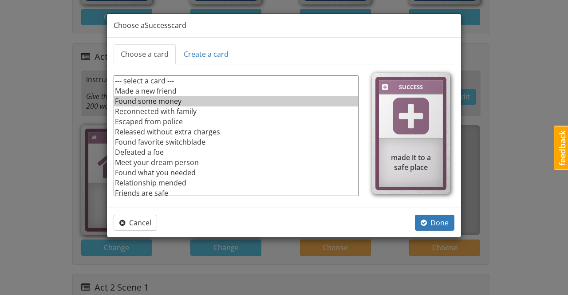
click at [171, 99] on option "Found some money" at bounding box center [236, 101] width 244 height 10
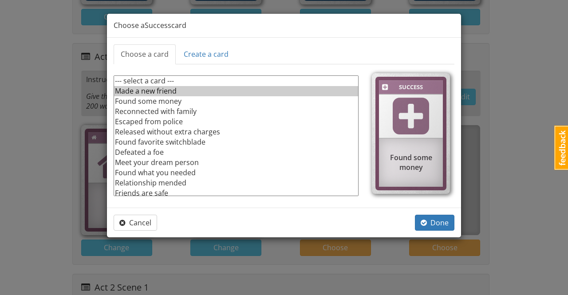
click at [170, 91] on option "Made a new friend" at bounding box center [236, 91] width 244 height 10
click at [438, 219] on span "Done" at bounding box center [435, 223] width 28 height 10
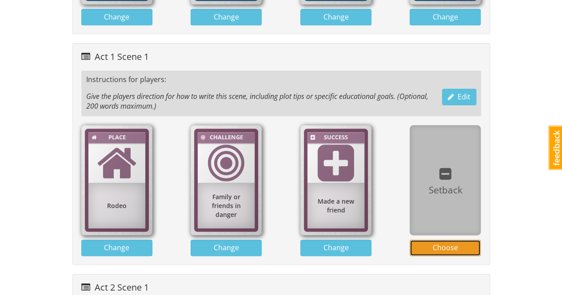
click at [447, 246] on span "Choose" at bounding box center [444, 248] width 25 height 10
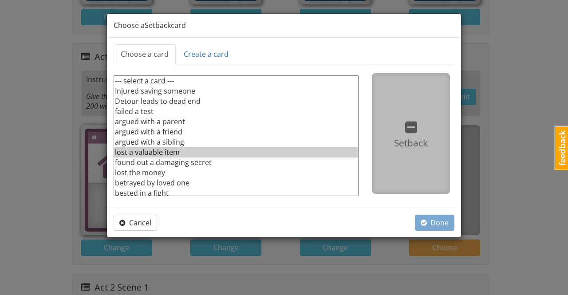
click at [167, 152] on option "lost a valuable item" at bounding box center [236, 152] width 244 height 10
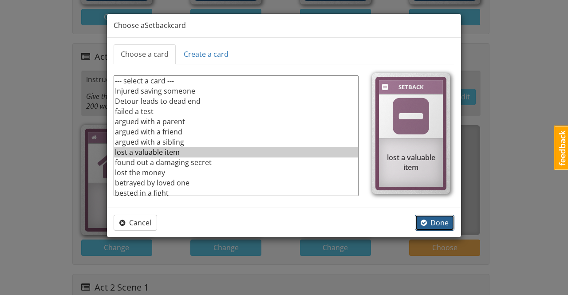
click at [440, 221] on span "Done" at bounding box center [435, 223] width 28 height 10
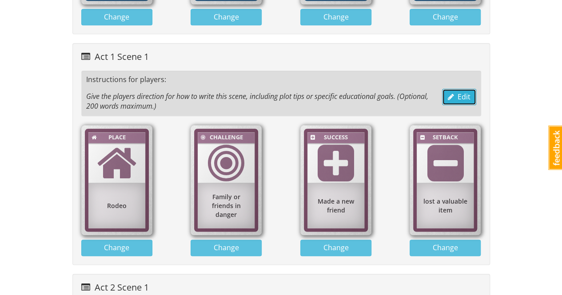
click at [462, 95] on span "Edit" at bounding box center [458, 97] width 23 height 10
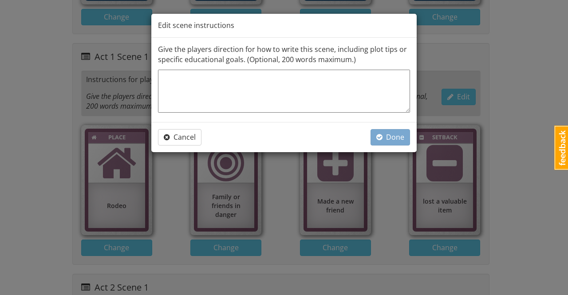
click at [354, 87] on textarea at bounding box center [284, 91] width 252 height 43
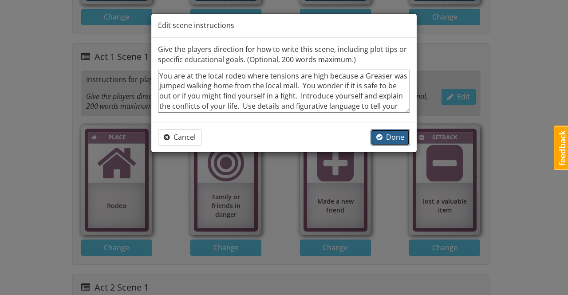
click at [391, 138] on span "Done" at bounding box center [390, 137] width 28 height 10
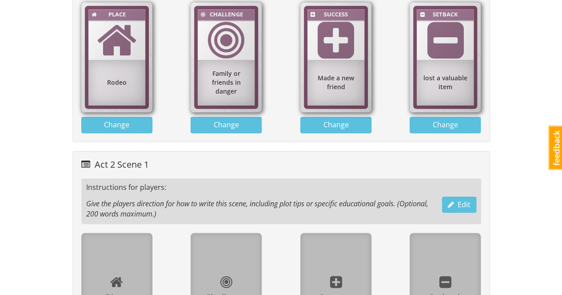
scroll to position [666, 0]
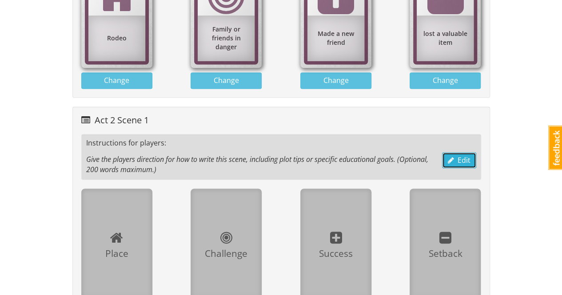
click at [464, 156] on span "Edit" at bounding box center [458, 160] width 23 height 10
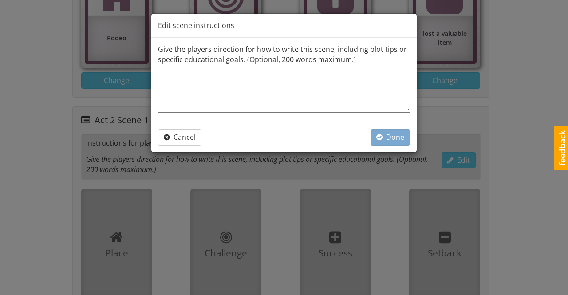
click at [345, 90] on textarea at bounding box center [284, 91] width 252 height 43
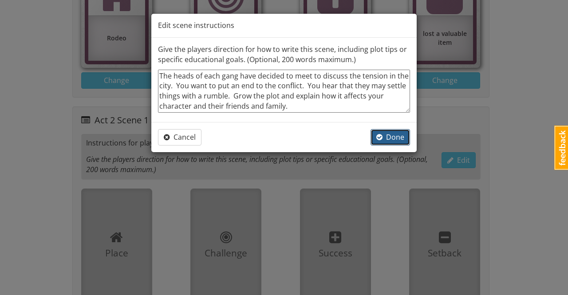
click at [396, 134] on span "Done" at bounding box center [390, 137] width 28 height 10
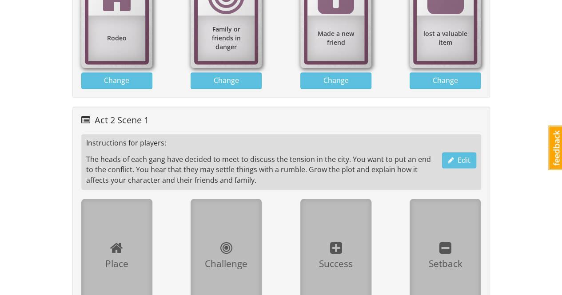
click at [130, 238] on div at bounding box center [116, 247] width 57 height 20
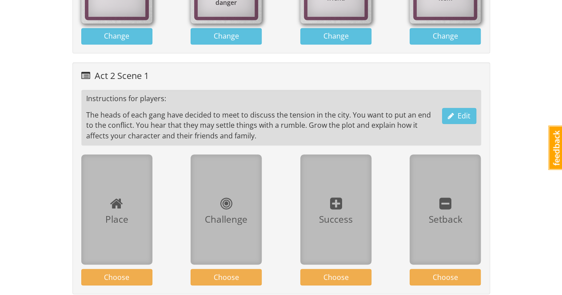
scroll to position [755, 0]
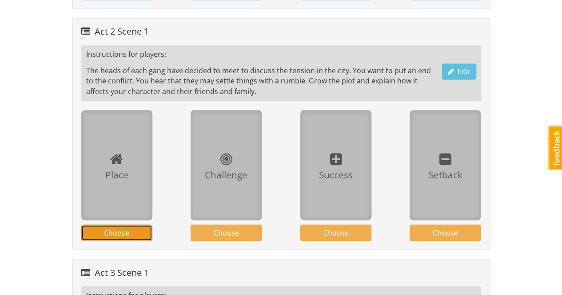
click at [126, 230] on span "Choose" at bounding box center [116, 233] width 25 height 10
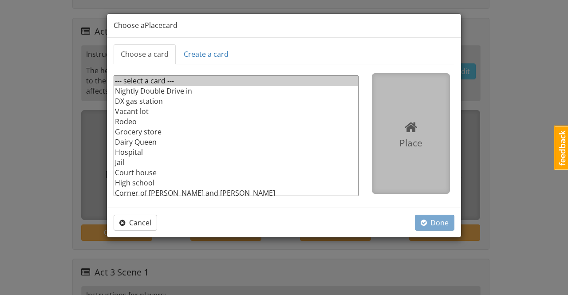
drag, startPoint x: 314, startPoint y: 28, endPoint x: 371, endPoint y: 55, distance: 63.1
click at [371, 55] on div "Choose a Place card Choose a card Create a card --- select a card --- Nightly D…" at bounding box center [284, 125] width 355 height 225
click at [301, 28] on div "Choose a Place card" at bounding box center [284, 26] width 354 height 24
click at [146, 221] on span "Cancel" at bounding box center [135, 223] width 32 height 10
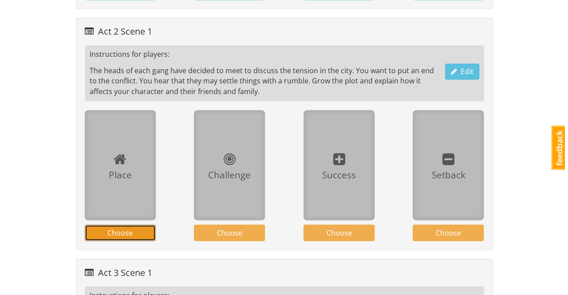
scroll to position [799, 0]
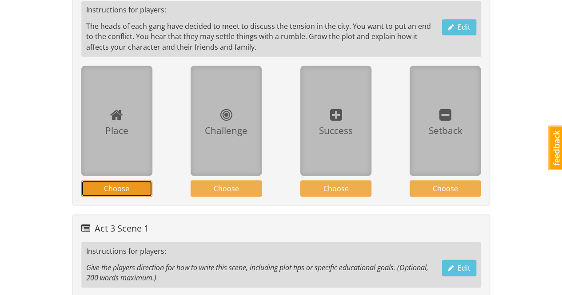
click at [120, 184] on span "Choose" at bounding box center [116, 188] width 25 height 10
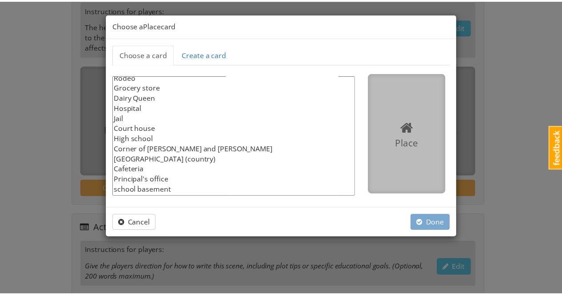
scroll to position [63, 0]
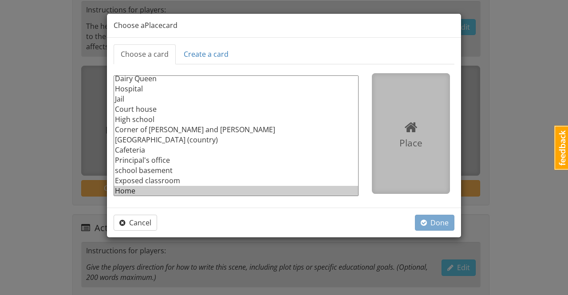
click at [123, 189] on option "Home" at bounding box center [236, 191] width 244 height 10
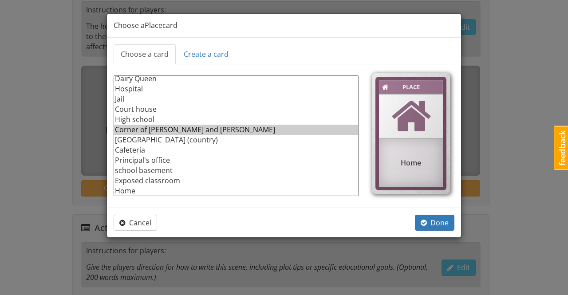
click at [179, 130] on option "Corner of [PERSON_NAME] and [PERSON_NAME]" at bounding box center [236, 130] width 244 height 10
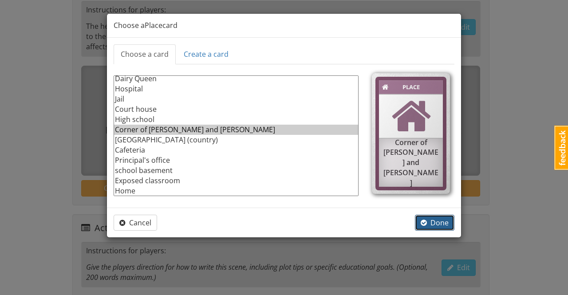
click at [439, 221] on span "Done" at bounding box center [435, 223] width 28 height 10
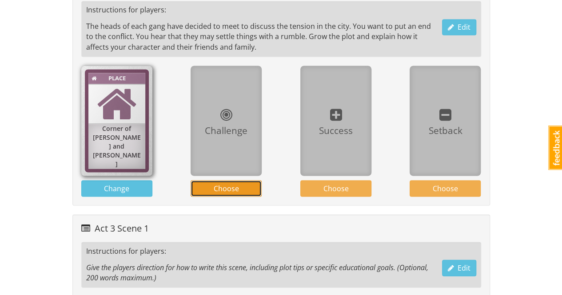
click at [236, 184] on span "Choose" at bounding box center [226, 188] width 25 height 10
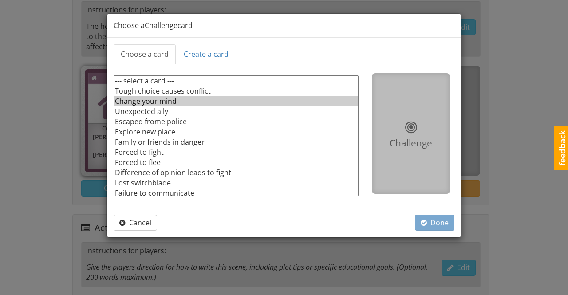
click at [167, 99] on option "Change your mind" at bounding box center [236, 101] width 244 height 10
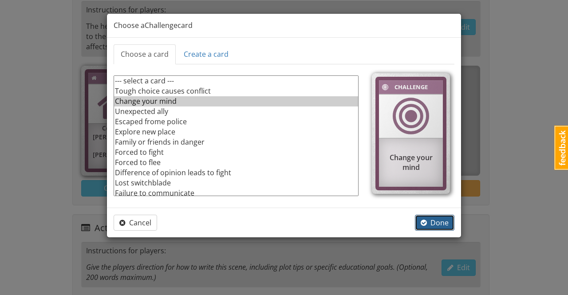
click at [442, 219] on span "Done" at bounding box center [435, 223] width 28 height 10
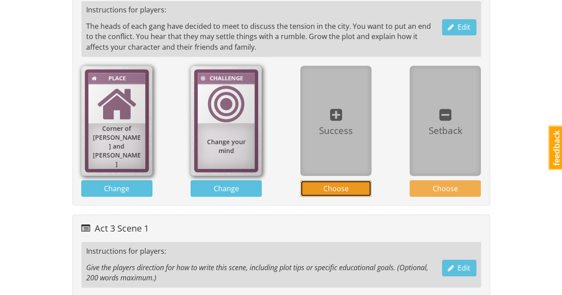
click at [352, 186] on button "Choose" at bounding box center [335, 188] width 71 height 16
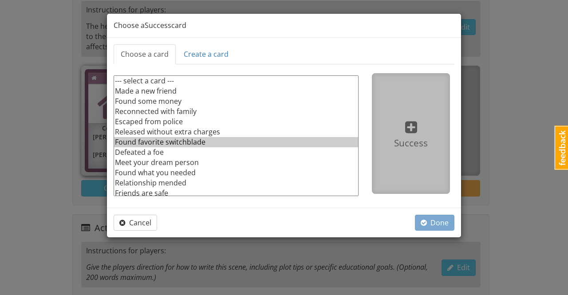
click at [190, 140] on option "Found favorite switchblade" at bounding box center [236, 142] width 244 height 10
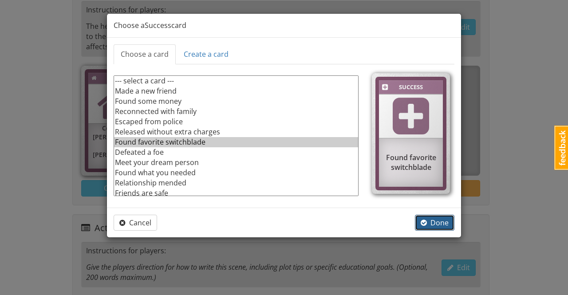
click at [444, 221] on span "Done" at bounding box center [435, 223] width 28 height 10
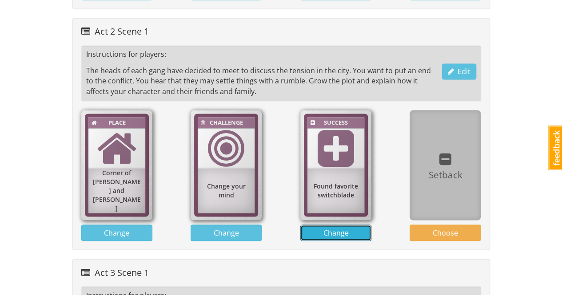
scroll to position [843, 0]
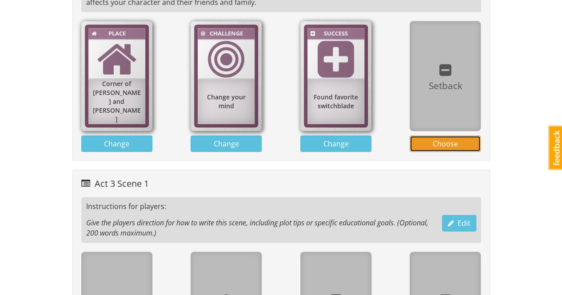
click at [452, 141] on span "Choose" at bounding box center [444, 144] width 25 height 10
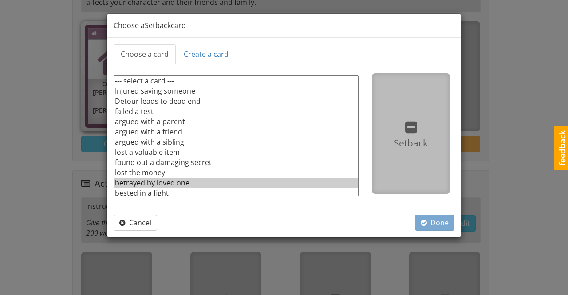
click at [163, 182] on option "betrayed by loved one" at bounding box center [236, 183] width 244 height 10
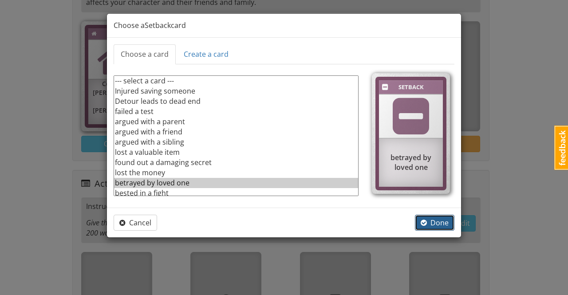
click at [436, 222] on span "Done" at bounding box center [435, 223] width 28 height 10
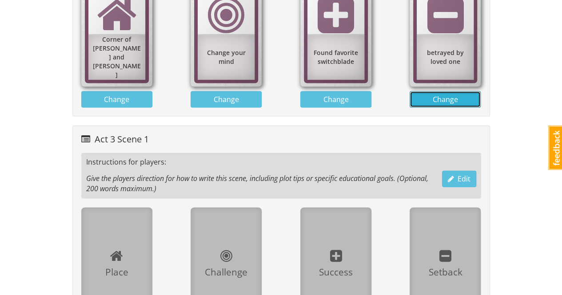
scroll to position [932, 0]
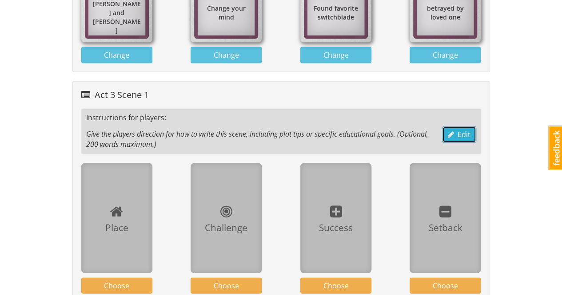
click at [459, 133] on span "Edit" at bounding box center [458, 135] width 23 height 10
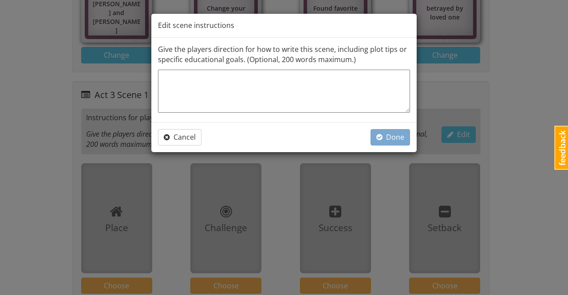
click at [212, 85] on textarea at bounding box center [284, 91] width 252 height 43
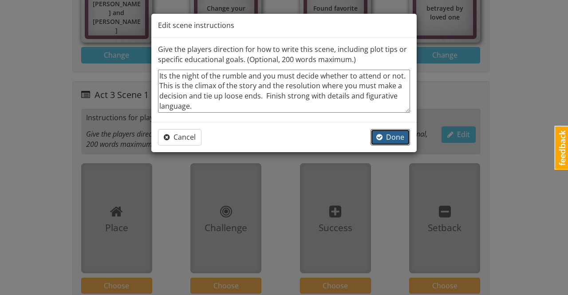
click at [393, 135] on span "Done" at bounding box center [390, 137] width 28 height 10
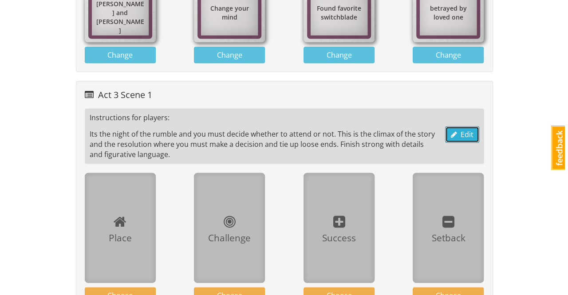
scroll to position [952, 0]
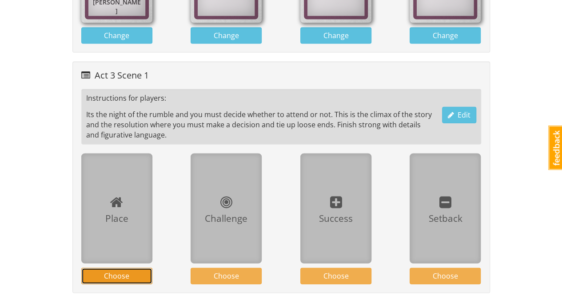
click at [117, 271] on span "Choose" at bounding box center [116, 276] width 25 height 10
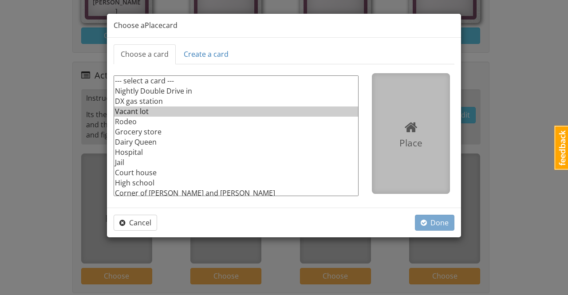
click at [148, 109] on option "Vacant lot" at bounding box center [236, 112] width 244 height 10
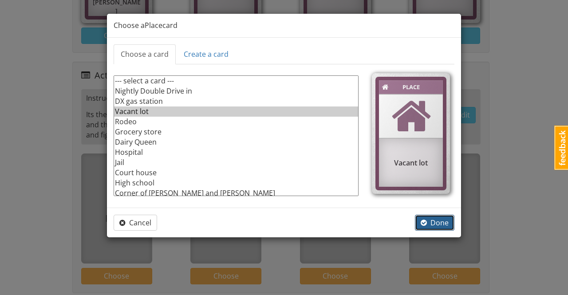
click at [446, 222] on span "Done" at bounding box center [435, 223] width 28 height 10
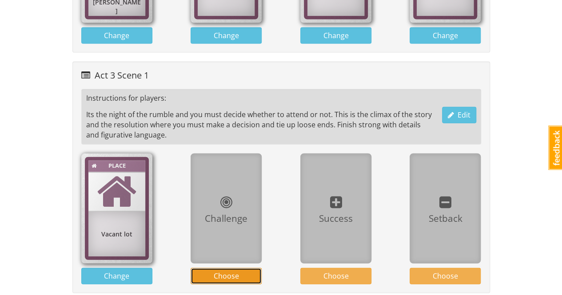
click at [247, 272] on button "Choose" at bounding box center [225, 276] width 71 height 16
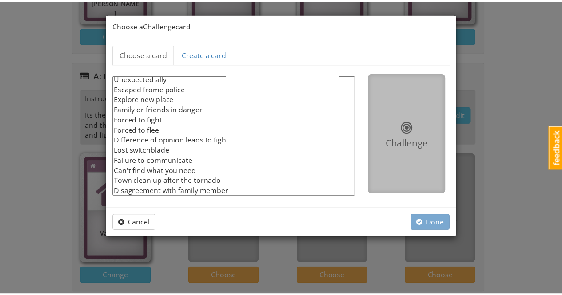
scroll to position [0, 0]
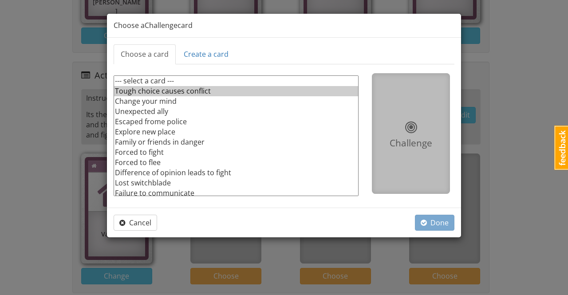
click at [204, 88] on option "Tough choice causes conflict" at bounding box center [236, 91] width 244 height 10
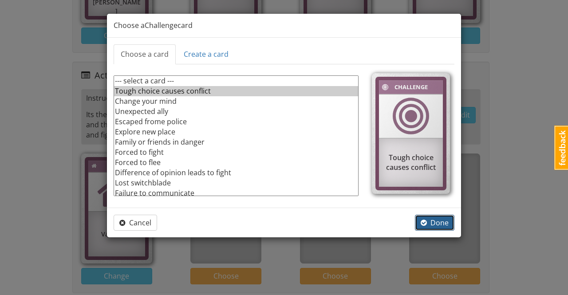
click at [442, 221] on span "Done" at bounding box center [435, 223] width 28 height 10
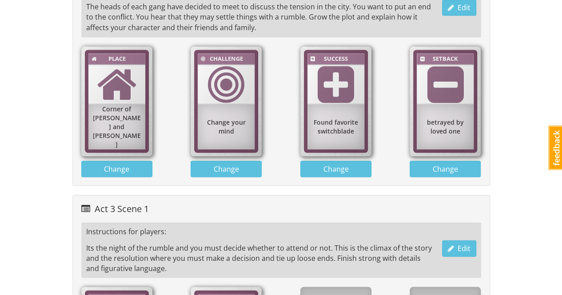
scroll to position [774, 0]
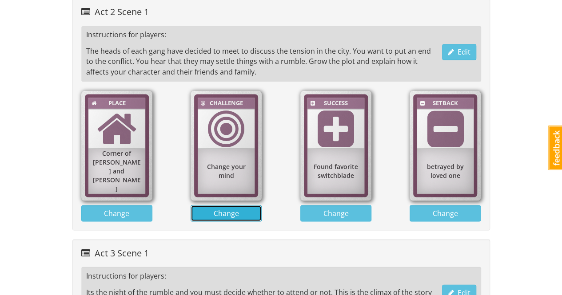
click at [233, 209] on span "Change" at bounding box center [226, 213] width 25 height 10
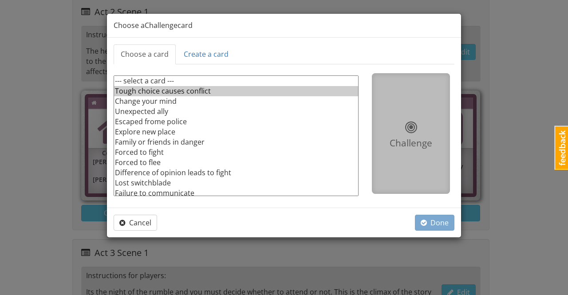
click at [168, 92] on option "Tough choice causes conflict" at bounding box center [236, 91] width 244 height 10
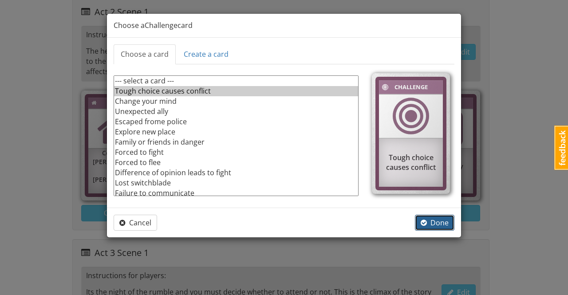
click at [434, 223] on span "Done" at bounding box center [435, 223] width 28 height 10
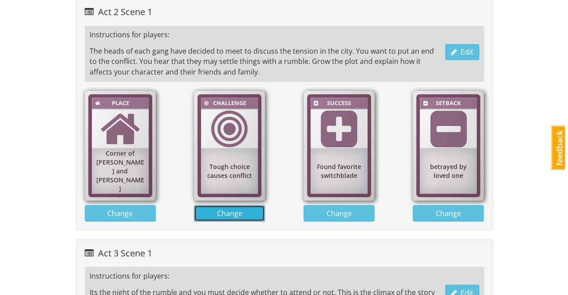
scroll to position [952, 0]
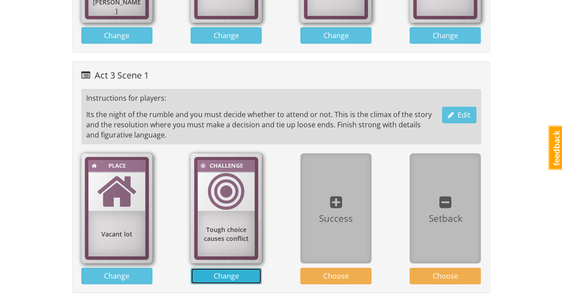
click at [249, 273] on button "Change" at bounding box center [225, 276] width 71 height 16
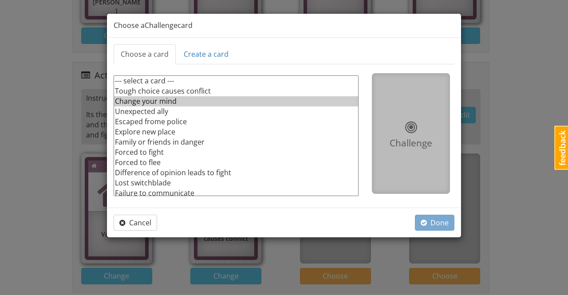
click at [174, 101] on option "Change your mind" at bounding box center [236, 101] width 244 height 10
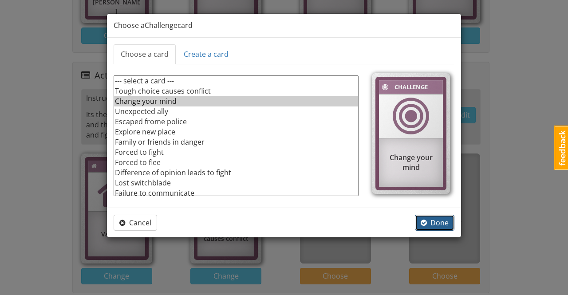
click at [446, 223] on span "Done" at bounding box center [435, 223] width 28 height 10
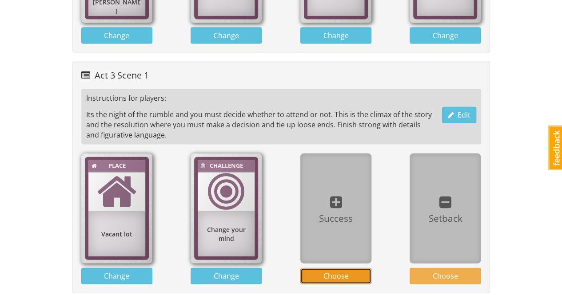
click at [358, 273] on button "Choose" at bounding box center [335, 276] width 71 height 16
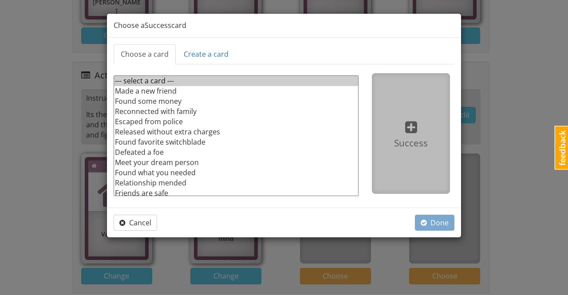
scroll to position [43, 0]
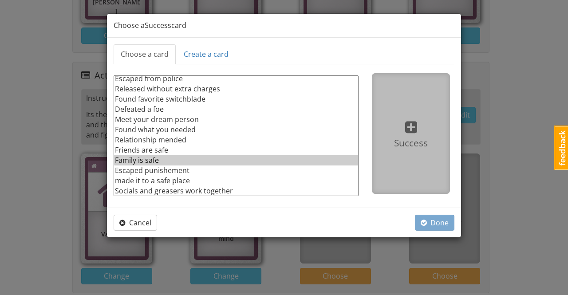
click at [152, 157] on option "Family is safe" at bounding box center [236, 160] width 244 height 10
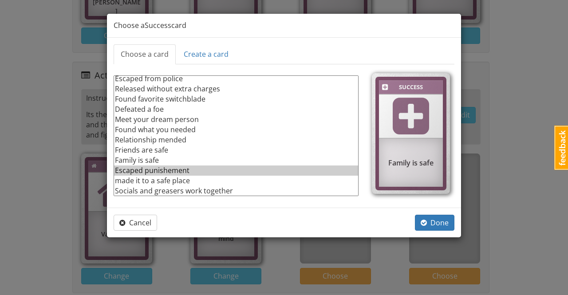
click at [176, 169] on option "Escaped punishement" at bounding box center [236, 171] width 244 height 10
click at [444, 220] on span "Done" at bounding box center [435, 223] width 28 height 10
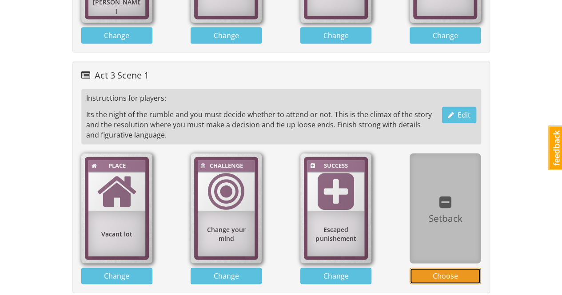
click at [443, 271] on span "Choose" at bounding box center [444, 276] width 25 height 10
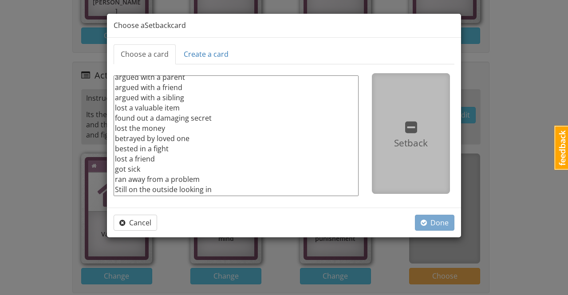
scroll to position [84, 0]
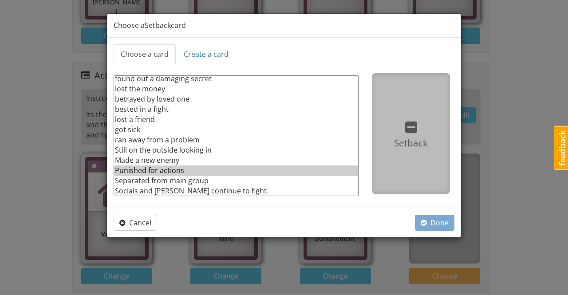
click at [171, 166] on option "Punished for actions" at bounding box center [236, 171] width 244 height 10
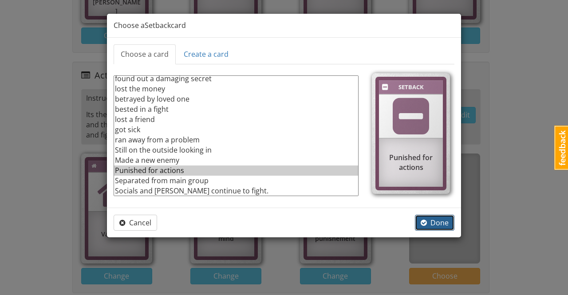
click at [436, 222] on span "Done" at bounding box center [435, 223] width 28 height 10
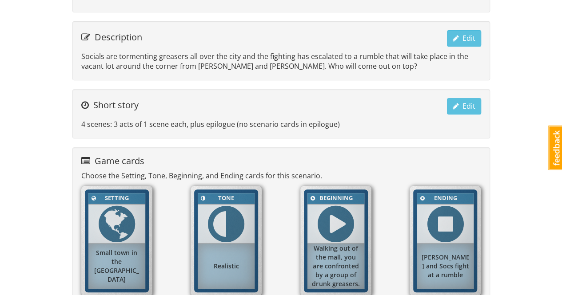
scroll to position [0, 0]
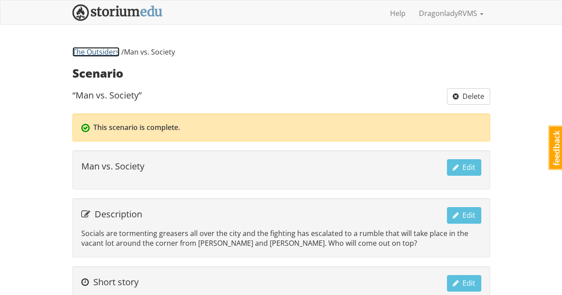
click at [107, 52] on link "The Outsiders" at bounding box center [95, 52] width 47 height 10
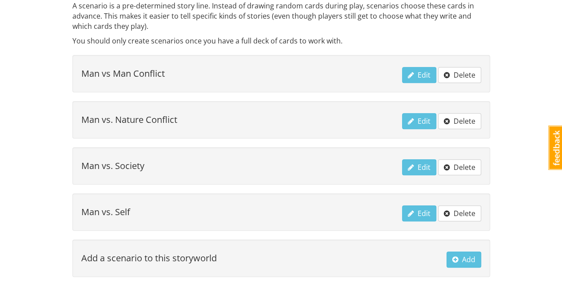
scroll to position [412, 0]
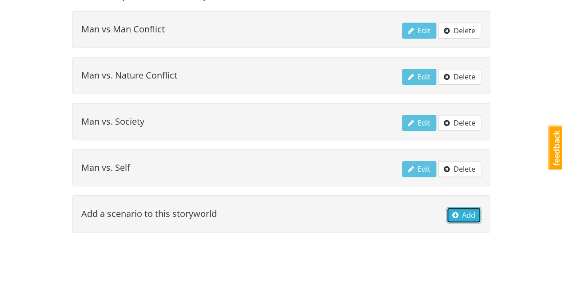
click at [463, 212] on span "Add" at bounding box center [463, 215] width 23 height 10
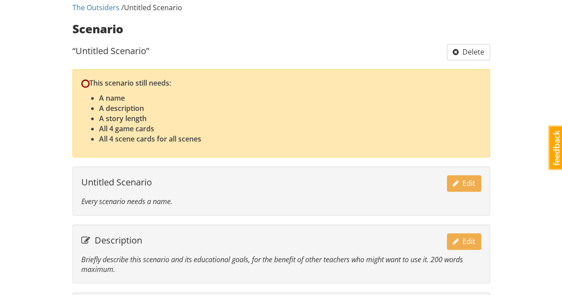
scroll to position [89, 0]
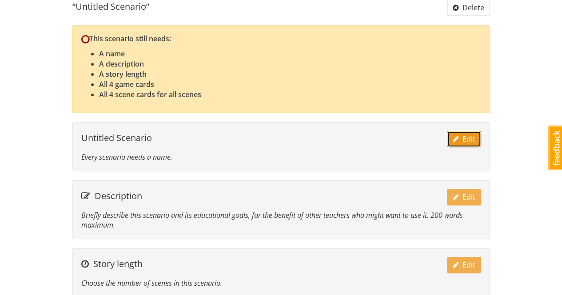
click at [457, 140] on span "button" at bounding box center [455, 138] width 6 height 7
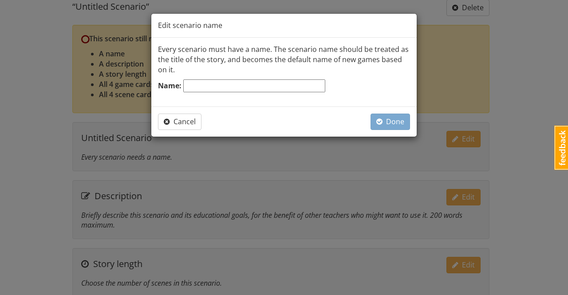
click at [252, 86] on input "Name:" at bounding box center [254, 85] width 142 height 13
click at [400, 122] on span "Done" at bounding box center [390, 122] width 28 height 10
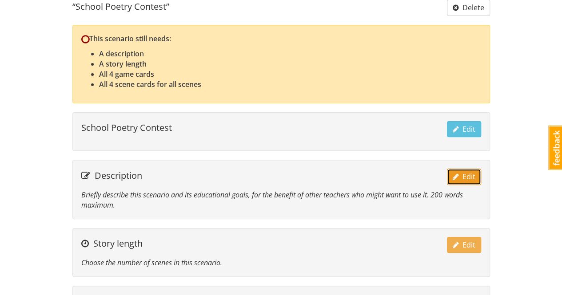
click at [468, 177] on span "Edit" at bounding box center [463, 177] width 23 height 10
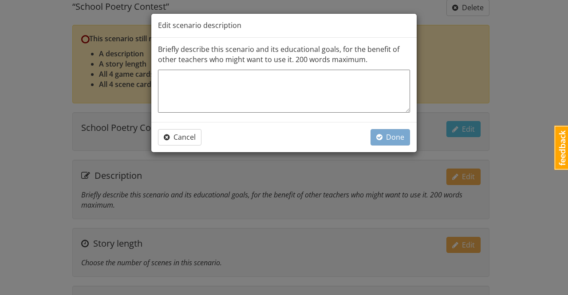
click at [274, 79] on textarea at bounding box center [284, 91] width 252 height 43
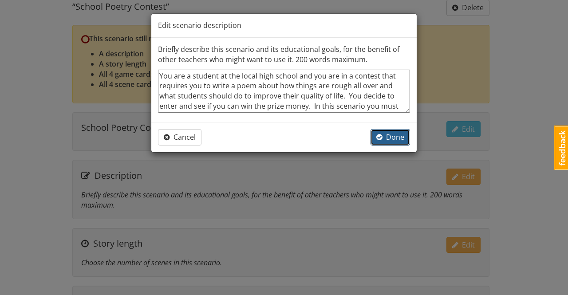
click at [393, 139] on span "Done" at bounding box center [390, 137] width 28 height 10
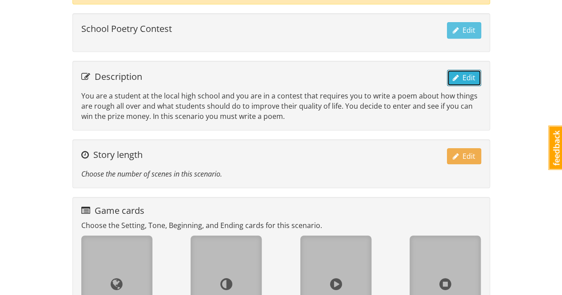
scroll to position [222, 0]
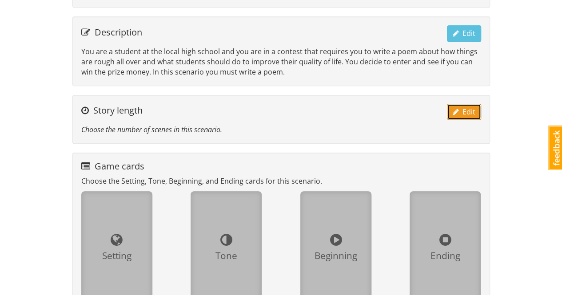
click at [463, 112] on span "Edit" at bounding box center [463, 112] width 23 height 10
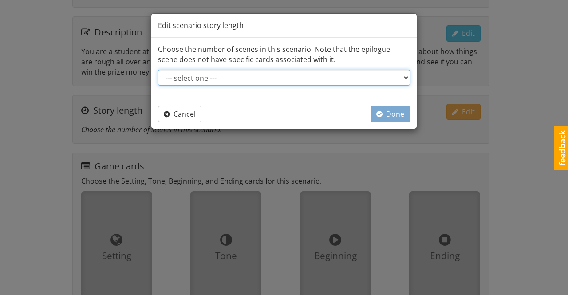
click at [271, 77] on select "--- select one --- Short story: 4 scenes (3 acts of 1 scene each, plus epilogue…" at bounding box center [284, 78] width 252 height 16
click at [158, 70] on select "--- select one --- Short story: 4 scenes (3 acts of 1 scene each, plus epilogue…" at bounding box center [284, 78] width 252 height 16
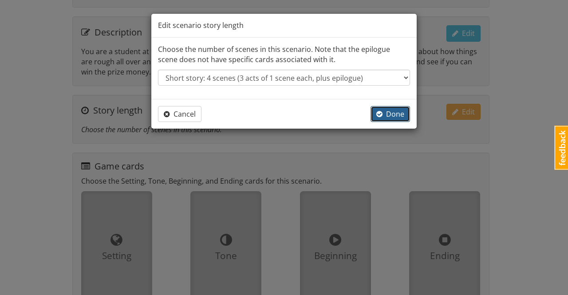
click at [398, 116] on span "Done" at bounding box center [390, 114] width 28 height 10
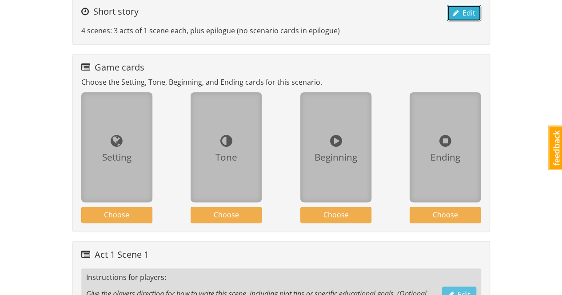
scroll to position [355, 0]
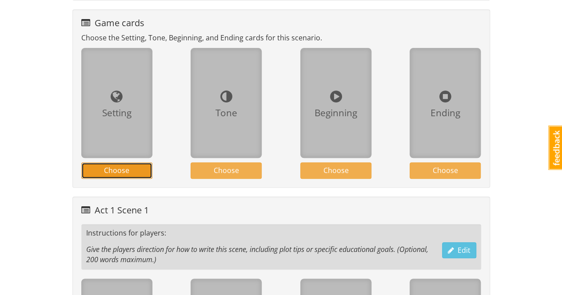
click at [136, 173] on button "Choose" at bounding box center [116, 170] width 71 height 16
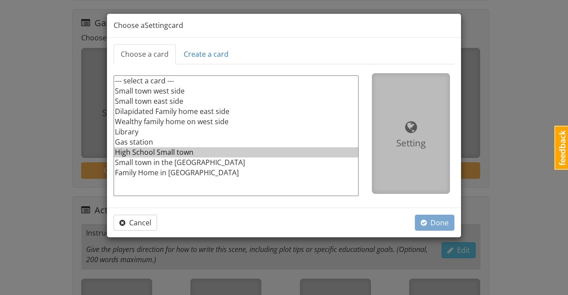
click at [143, 150] on option "High School Small town" at bounding box center [236, 152] width 244 height 10
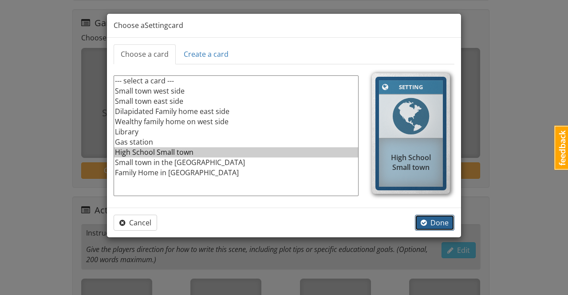
click at [436, 222] on span "Done" at bounding box center [435, 223] width 28 height 10
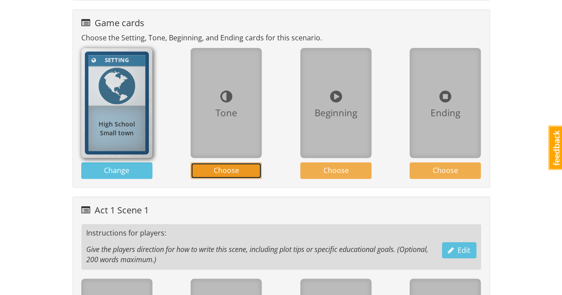
click at [244, 165] on button "Choose" at bounding box center [225, 170] width 71 height 16
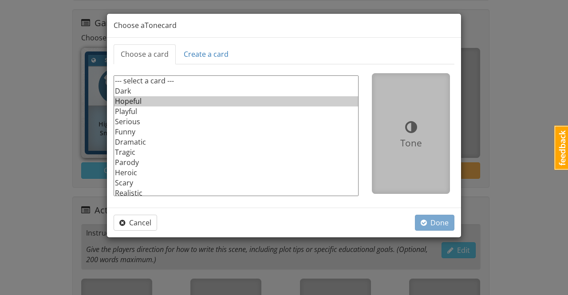
click at [135, 102] on option "Hopeful" at bounding box center [236, 101] width 244 height 10
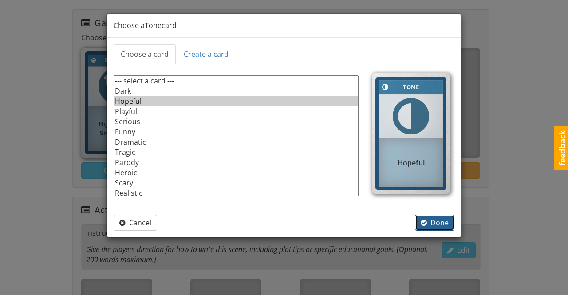
click at [437, 219] on span "Done" at bounding box center [435, 223] width 28 height 10
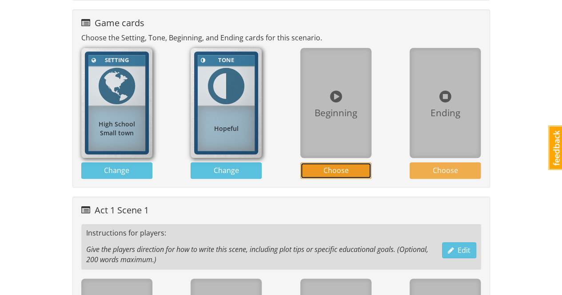
click at [340, 168] on span "Choose" at bounding box center [335, 171] width 25 height 10
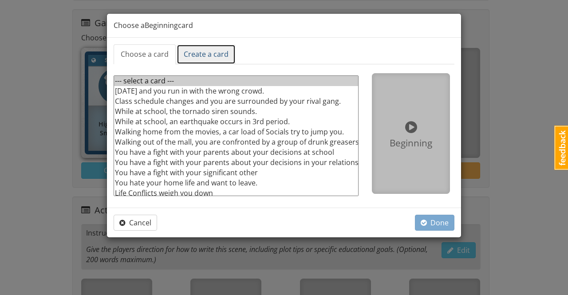
click at [208, 56] on link "Create a card" at bounding box center [206, 54] width 59 height 20
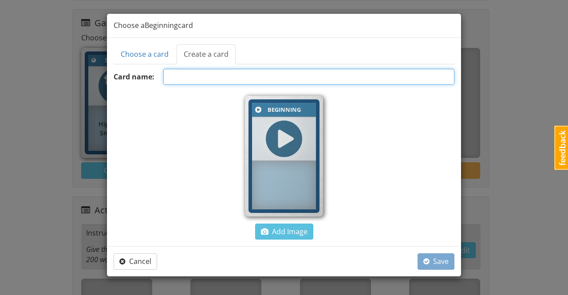
click at [226, 78] on input "text" at bounding box center [308, 77] width 291 height 16
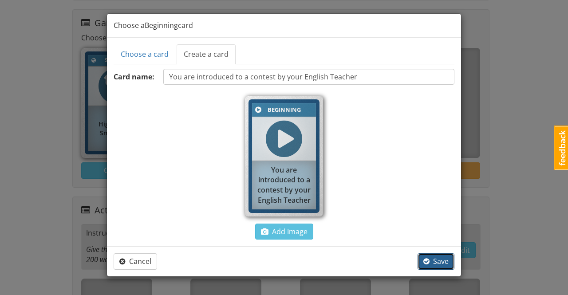
click at [436, 262] on span "Save" at bounding box center [435, 262] width 25 height 10
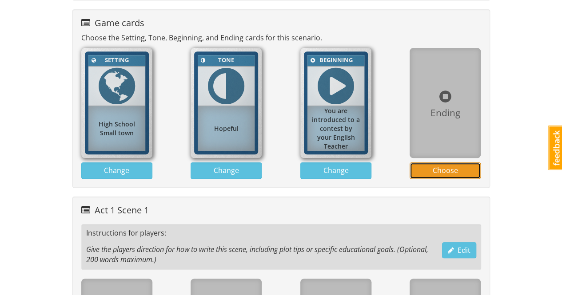
click at [456, 166] on span "Choose" at bounding box center [444, 171] width 25 height 10
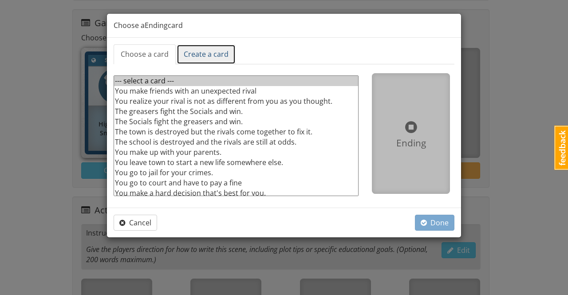
click at [219, 55] on link "Create a card" at bounding box center [206, 54] width 59 height 20
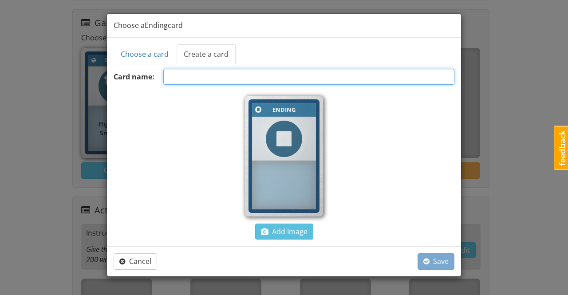
click at [210, 75] on input "text" at bounding box center [308, 77] width 291 height 16
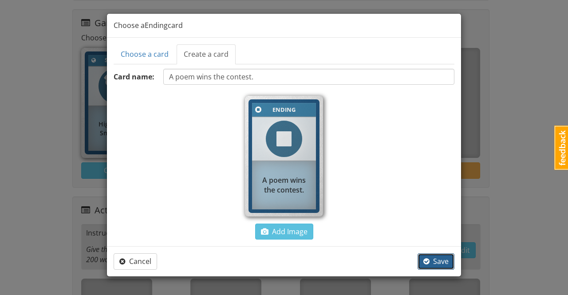
click at [440, 264] on span "Save" at bounding box center [435, 262] width 25 height 10
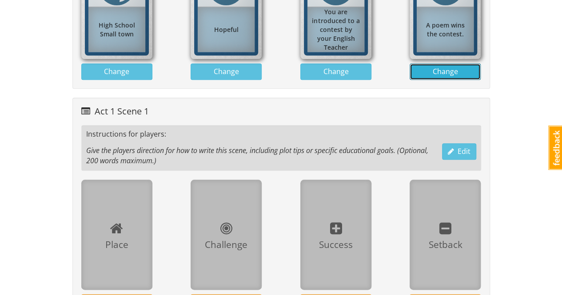
scroll to position [488, 0]
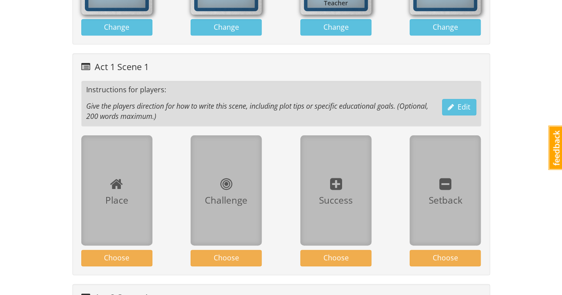
click at [269, 101] on em "Give the players direction for how to write this scene, including plot tips or …" at bounding box center [257, 111] width 342 height 20
click at [456, 103] on span "Edit" at bounding box center [458, 107] width 23 height 10
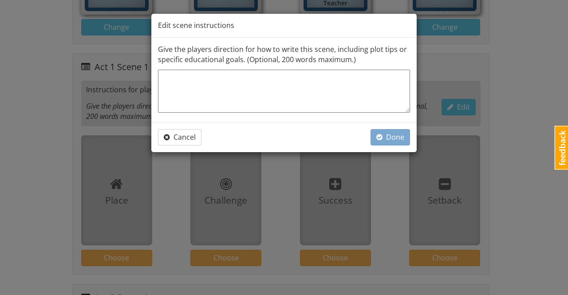
click at [393, 89] on textarea at bounding box center [284, 91] width 252 height 43
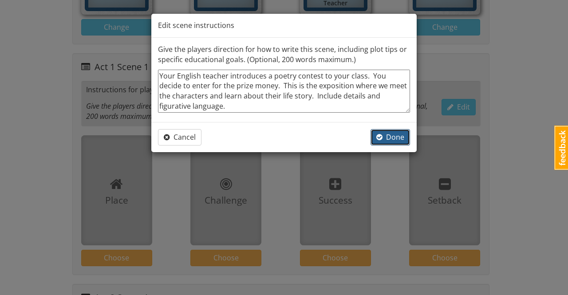
click at [396, 137] on span "Done" at bounding box center [390, 137] width 28 height 10
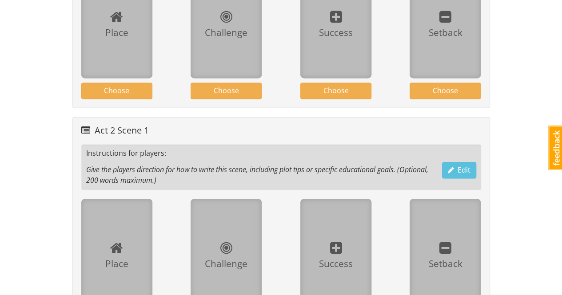
scroll to position [710, 0]
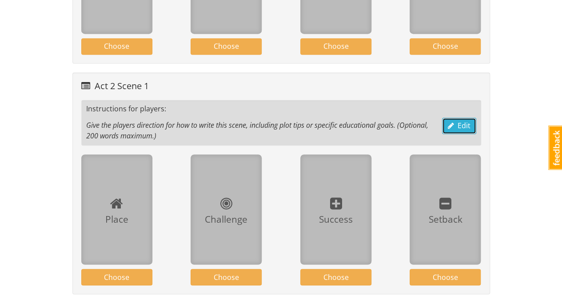
click at [466, 121] on span "Edit" at bounding box center [458, 126] width 23 height 10
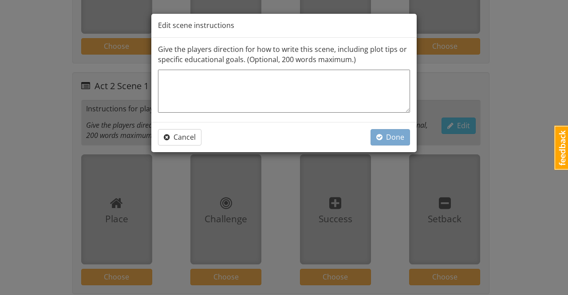
click at [326, 82] on textarea at bounding box center [284, 91] width 252 height 43
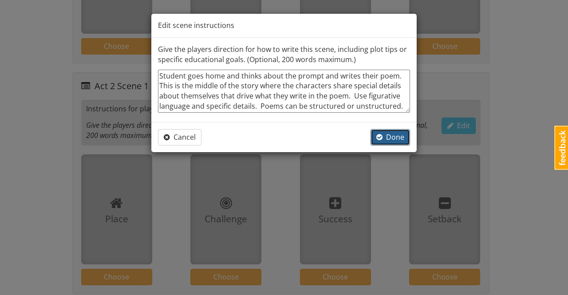
click at [396, 139] on span "Done" at bounding box center [390, 137] width 28 height 10
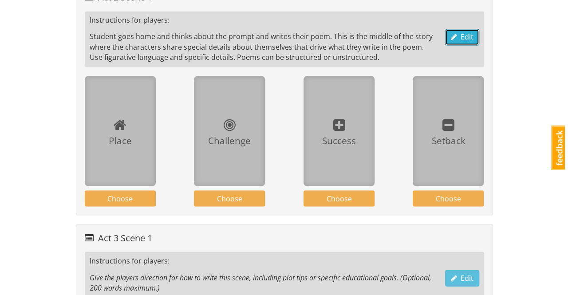
scroll to position [932, 0]
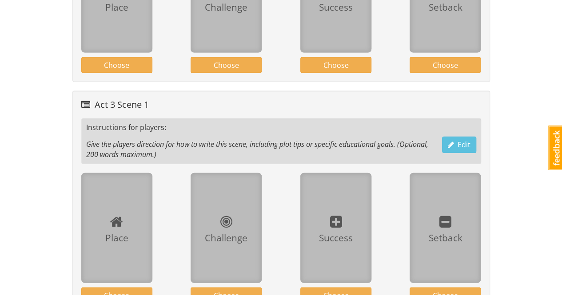
click at [332, 139] on em "Give the players direction for how to write this scene, including plot tips or …" at bounding box center [257, 149] width 342 height 20
click at [460, 141] on span "Edit" at bounding box center [458, 145] width 23 height 10
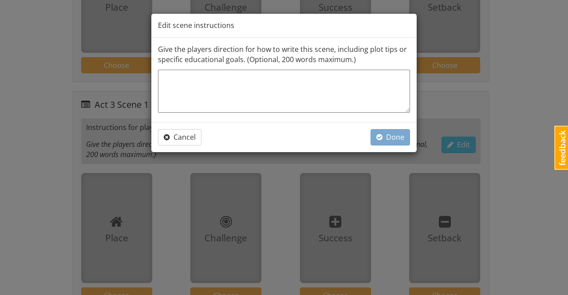
click at [337, 83] on textarea at bounding box center [284, 91] width 252 height 43
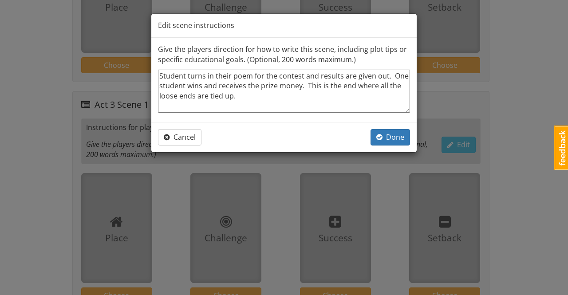
click at [343, 85] on textarea "Student turns in their poem for the contest and results are given out. One stud…" at bounding box center [284, 91] width 252 height 43
click at [344, 98] on textarea "Student turns in their poem for the contest and results are given out. One stud…" at bounding box center [284, 91] width 252 height 43
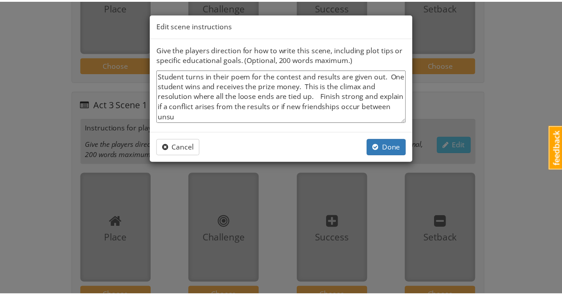
scroll to position [0, 0]
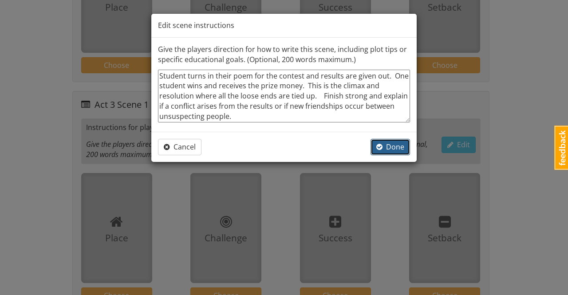
click at [396, 149] on span "Done" at bounding box center [390, 147] width 28 height 10
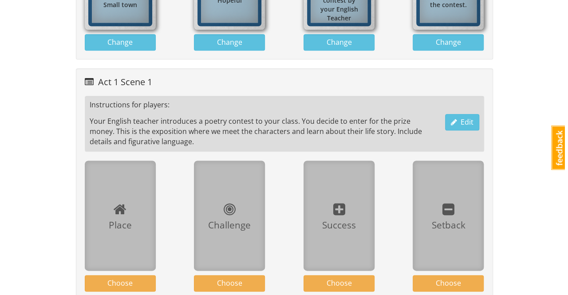
scroll to position [518, 0]
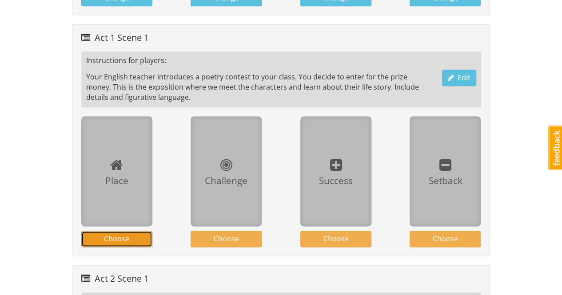
click at [125, 234] on span "Choose" at bounding box center [116, 239] width 25 height 10
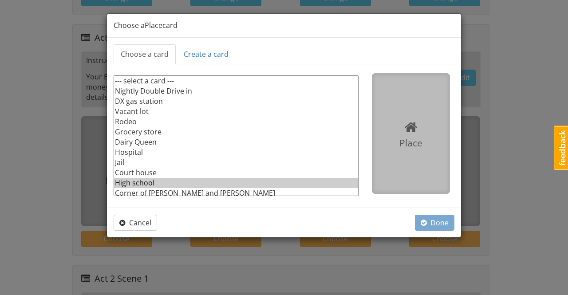
click at [148, 183] on option "High school" at bounding box center [236, 183] width 244 height 10
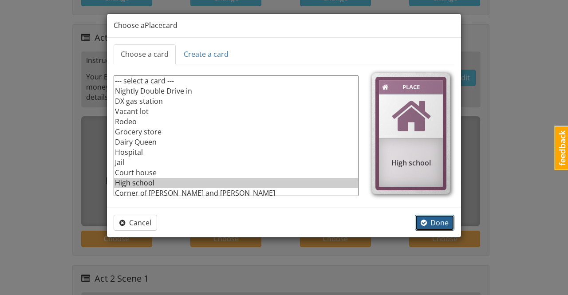
click at [437, 223] on span "Done" at bounding box center [435, 223] width 28 height 10
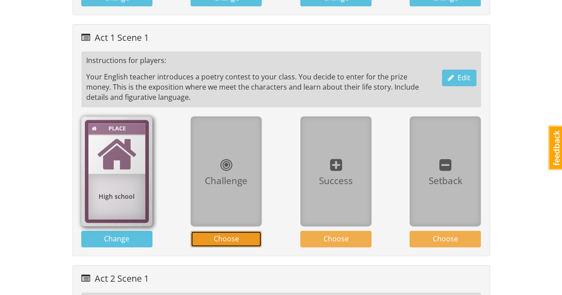
click at [249, 233] on button "Choose" at bounding box center [225, 239] width 71 height 16
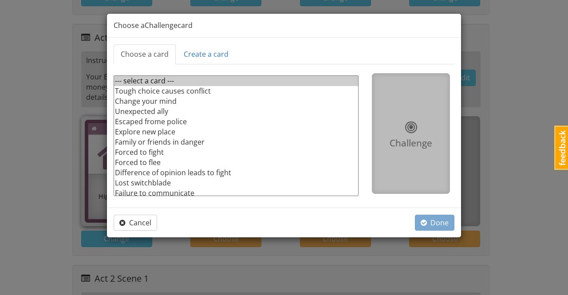
scroll to position [33, 0]
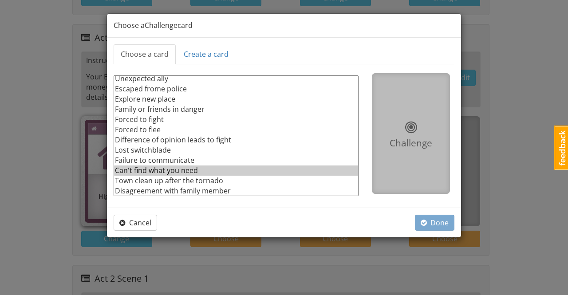
click at [192, 170] on option "Can't find what you need" at bounding box center [236, 171] width 244 height 10
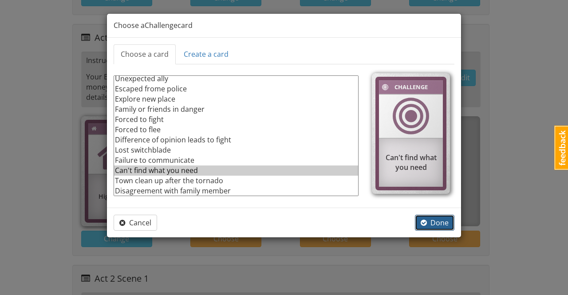
click at [446, 222] on span "Done" at bounding box center [435, 223] width 28 height 10
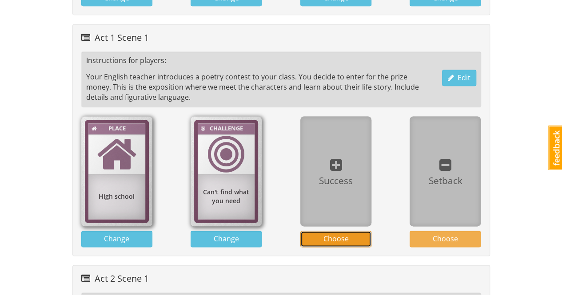
click at [351, 235] on button "Choose" at bounding box center [335, 239] width 71 height 16
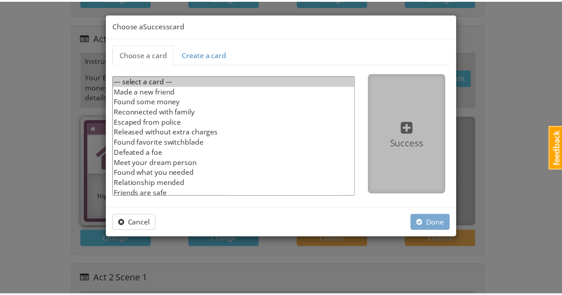
scroll to position [43, 0]
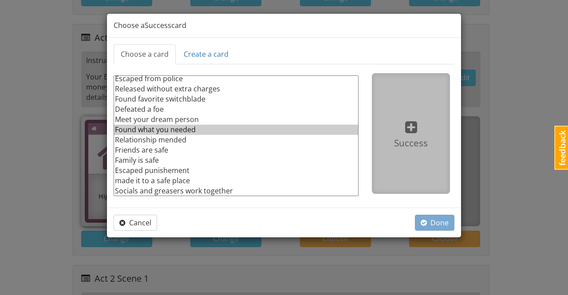
click at [193, 127] on option "Found what you needed" at bounding box center [236, 130] width 244 height 10
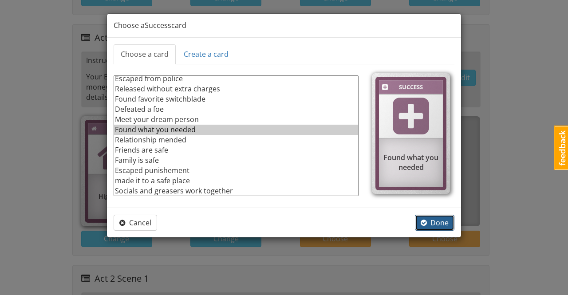
click at [444, 221] on span "Done" at bounding box center [435, 223] width 28 height 10
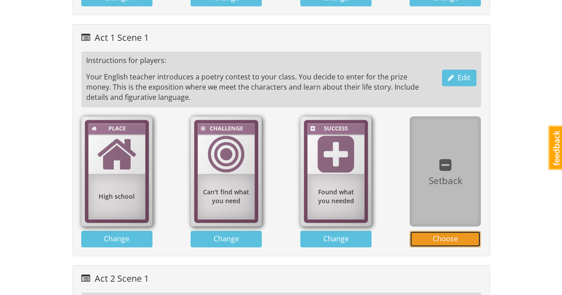
click at [444, 234] on span "Choose" at bounding box center [444, 239] width 25 height 10
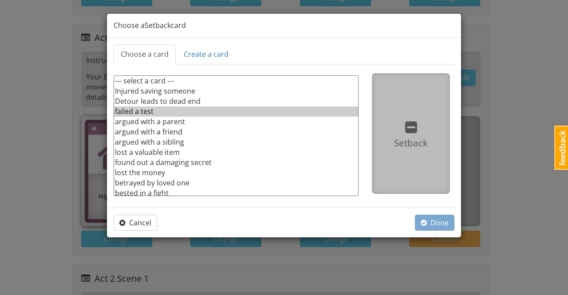
click at [139, 112] on option "failed a test" at bounding box center [236, 112] width 244 height 10
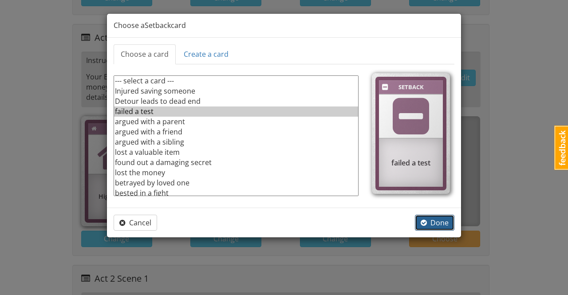
click at [443, 225] on span "Done" at bounding box center [435, 223] width 28 height 10
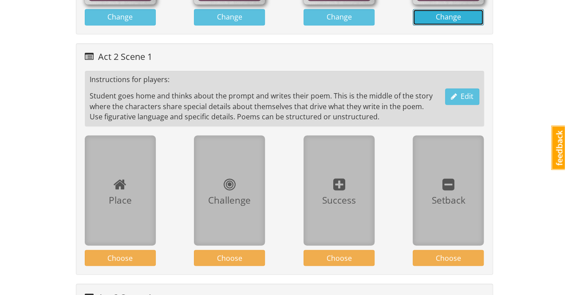
scroll to position [784, 0]
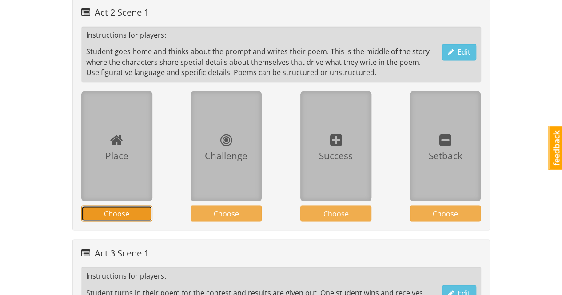
click at [142, 210] on button "Choose" at bounding box center [116, 214] width 71 height 16
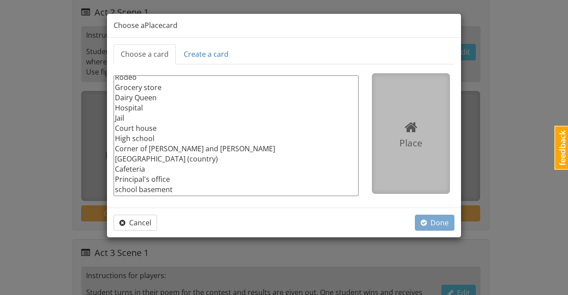
scroll to position [63, 0]
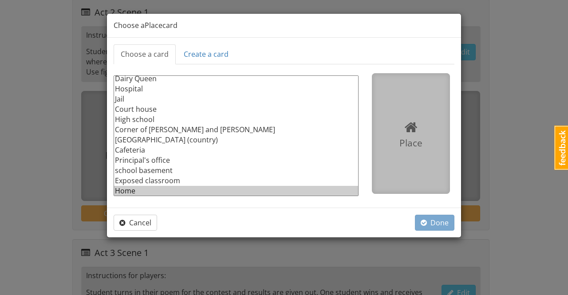
click at [146, 187] on option "Home" at bounding box center [236, 191] width 244 height 10
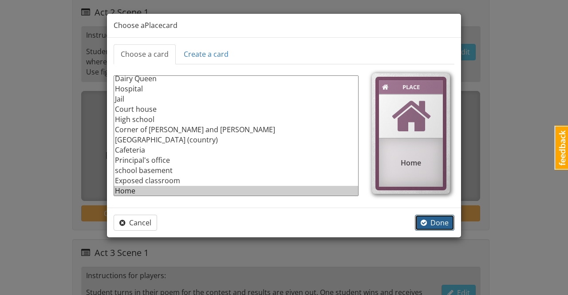
click at [438, 223] on span "Done" at bounding box center [435, 223] width 28 height 10
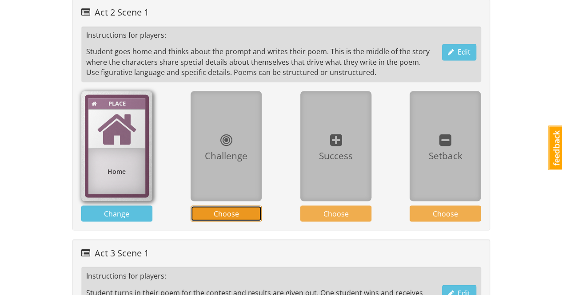
click at [231, 209] on span "Choose" at bounding box center [226, 214] width 25 height 10
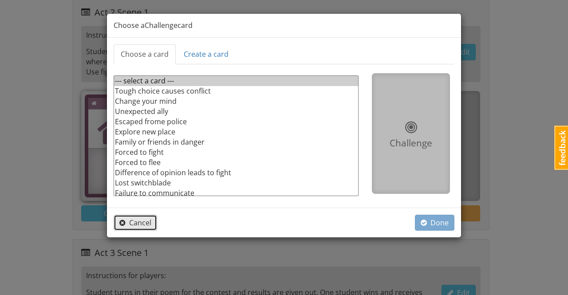
click at [139, 221] on span "Cancel" at bounding box center [135, 223] width 32 height 10
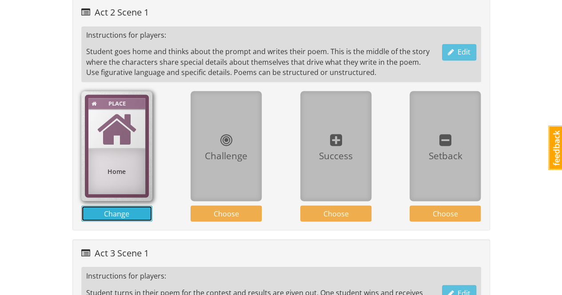
click at [136, 208] on button "Change" at bounding box center [116, 214] width 71 height 16
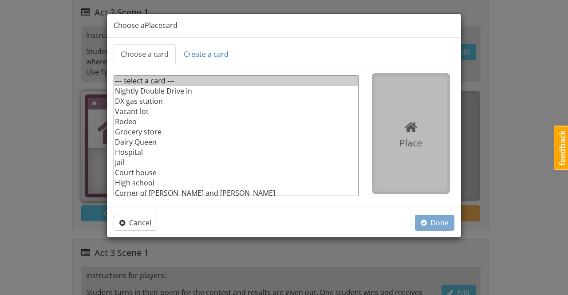
scroll to position [44, 0]
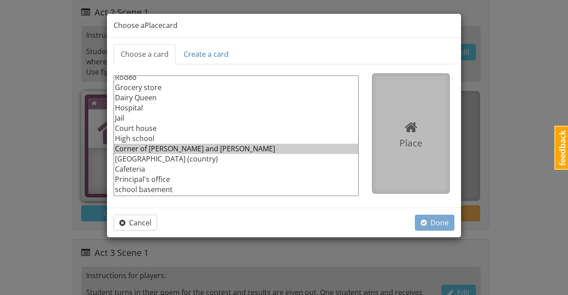
click at [169, 146] on option "Corner of [PERSON_NAME] and [PERSON_NAME]" at bounding box center [236, 149] width 244 height 10
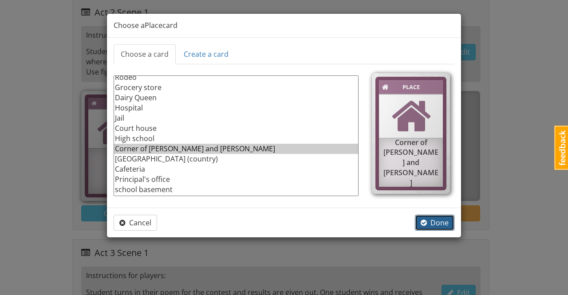
click at [438, 223] on span "Done" at bounding box center [435, 223] width 28 height 10
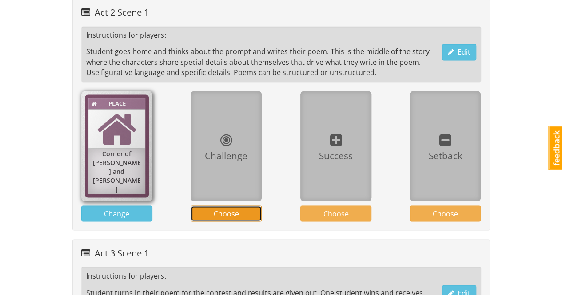
click at [224, 209] on span "Choose" at bounding box center [226, 214] width 25 height 10
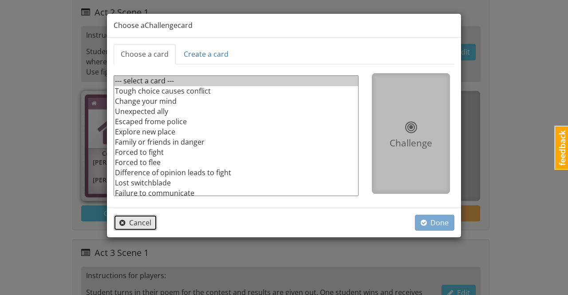
click at [143, 220] on span "Cancel" at bounding box center [135, 223] width 32 height 10
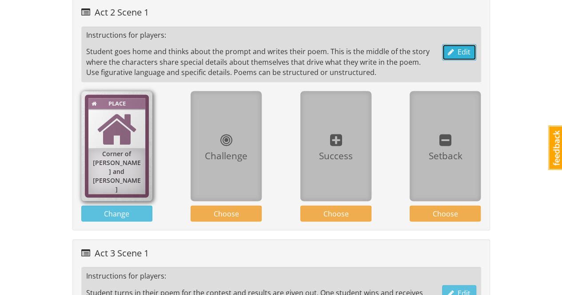
click at [461, 47] on span "Edit" at bounding box center [458, 52] width 23 height 10
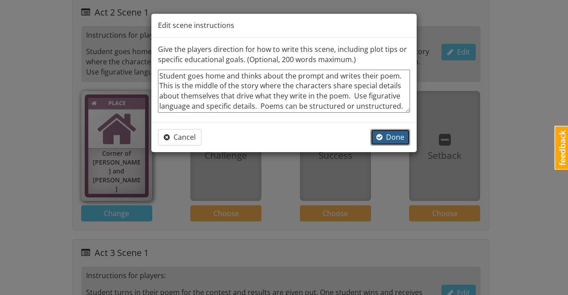
click at [390, 137] on span "Done" at bounding box center [390, 137] width 28 height 10
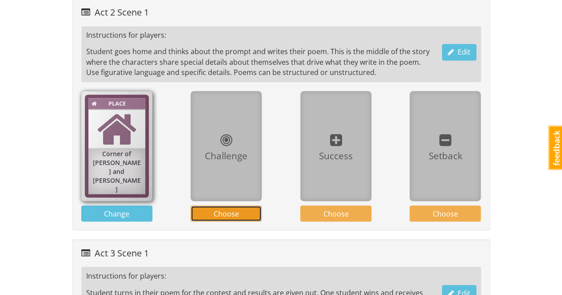
click at [225, 209] on span "Choose" at bounding box center [226, 214] width 25 height 10
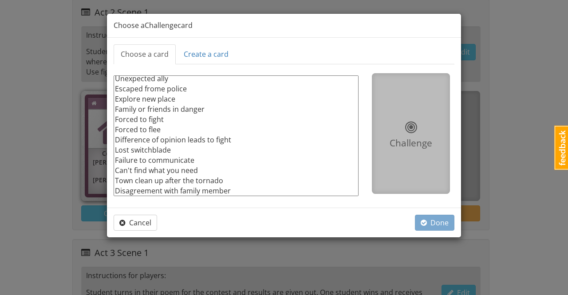
scroll to position [33, 0]
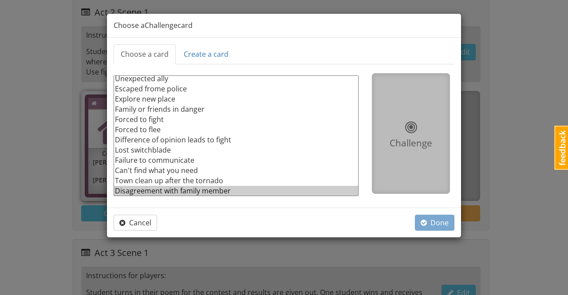
click at [179, 191] on option "Disagreement with family member" at bounding box center [236, 191] width 244 height 10
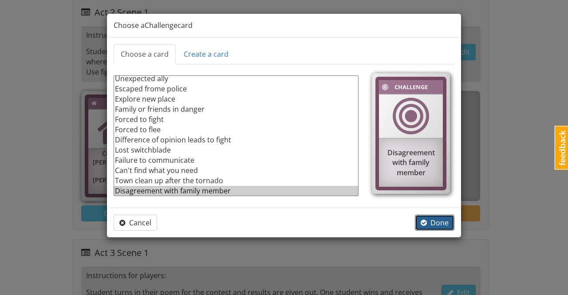
click at [446, 222] on span "Done" at bounding box center [435, 223] width 28 height 10
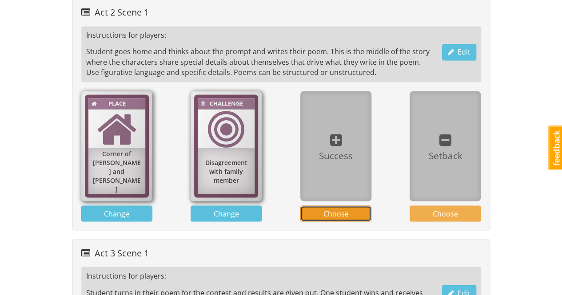
click at [359, 206] on button "Choose" at bounding box center [335, 214] width 71 height 16
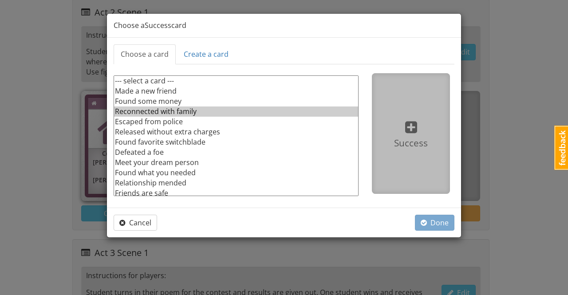
click at [189, 109] on option "Reconnected with family" at bounding box center [236, 112] width 244 height 10
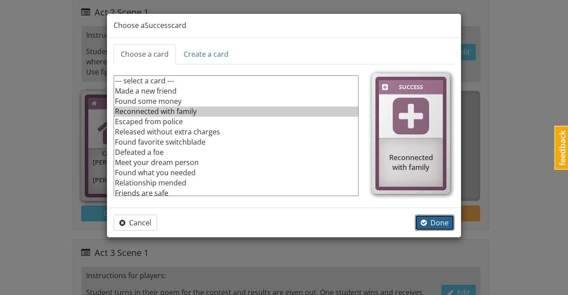
click at [434, 218] on span "Done" at bounding box center [435, 223] width 28 height 10
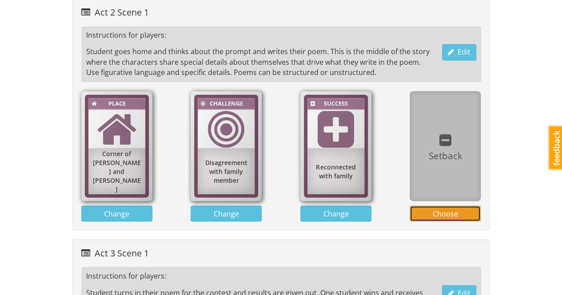
click at [436, 209] on span "Choose" at bounding box center [444, 214] width 25 height 10
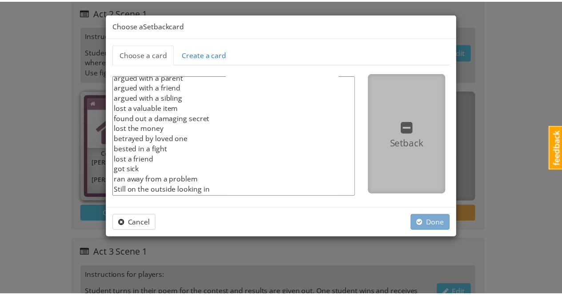
scroll to position [84, 0]
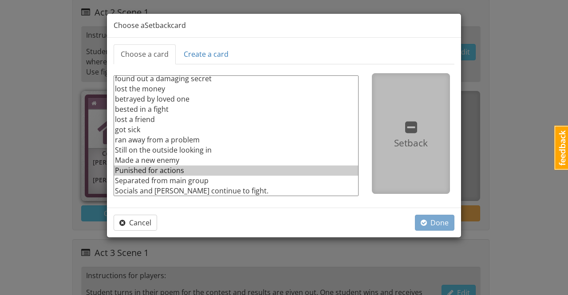
click at [177, 171] on option "Punished for actions" at bounding box center [236, 171] width 244 height 10
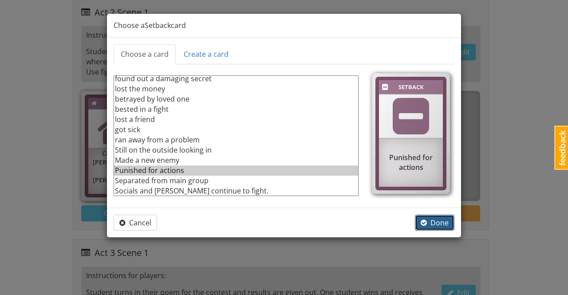
click at [443, 223] on span "Done" at bounding box center [435, 223] width 28 height 10
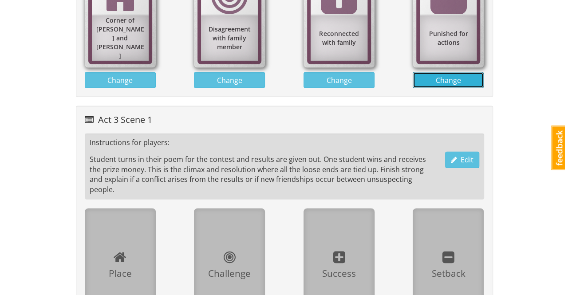
scroll to position [961, 0]
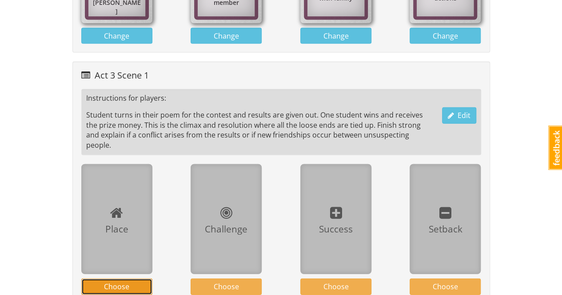
click at [131, 279] on button "Choose" at bounding box center [116, 287] width 71 height 16
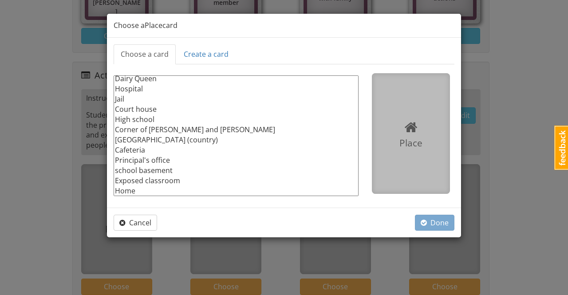
scroll to position [19, 0]
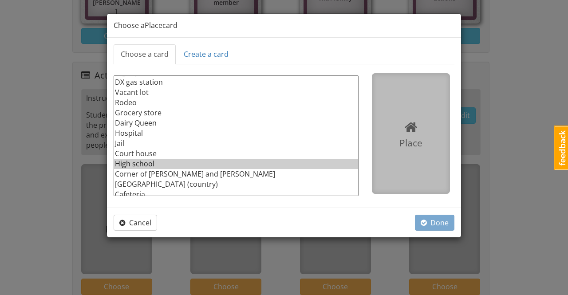
click at [152, 162] on option "High school" at bounding box center [236, 164] width 244 height 10
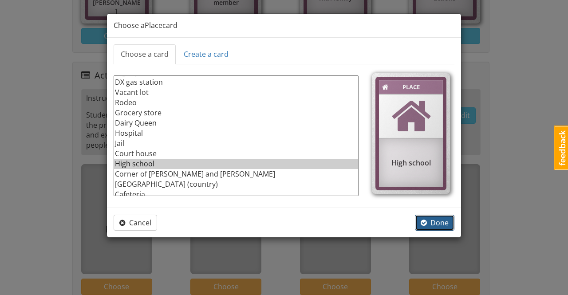
click at [447, 221] on span "Done" at bounding box center [435, 223] width 28 height 10
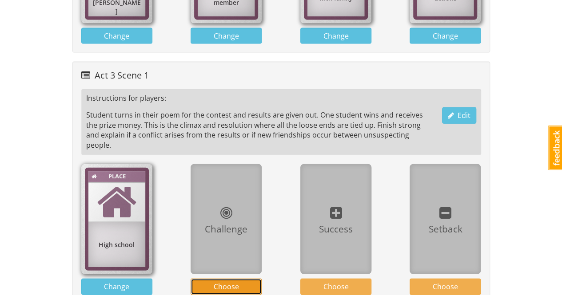
click at [246, 279] on button "Choose" at bounding box center [225, 287] width 71 height 16
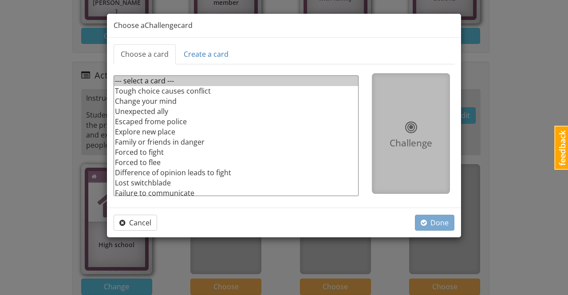
scroll to position [33, 0]
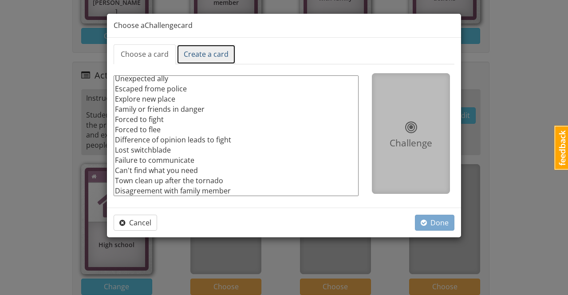
click at [198, 55] on link "Create a card" at bounding box center [206, 54] width 59 height 20
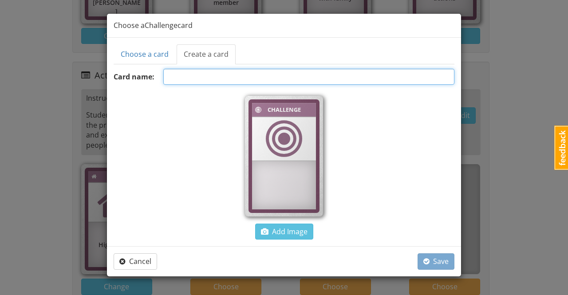
click at [235, 77] on input "text" at bounding box center [308, 77] width 291 height 16
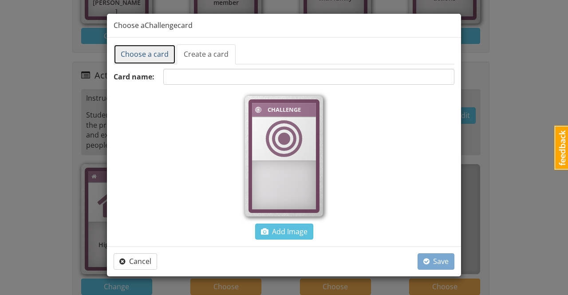
click at [155, 54] on link "Choose a card" at bounding box center [145, 54] width 62 height 20
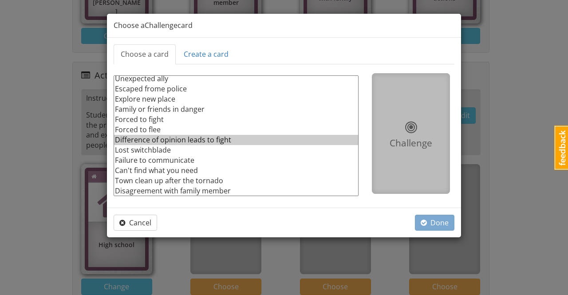
click at [182, 140] on option "Difference of opinion leads to fight" at bounding box center [236, 140] width 244 height 10
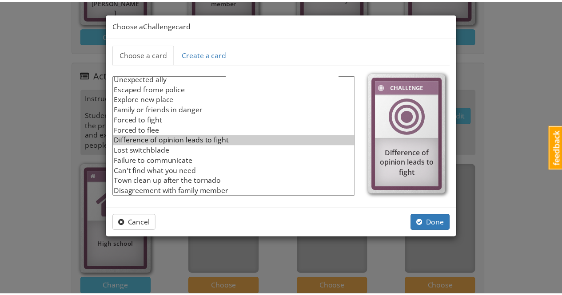
scroll to position [0, 0]
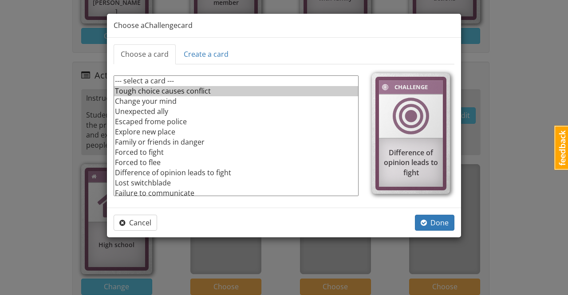
click at [182, 91] on option "Tough choice causes conflict" at bounding box center [236, 91] width 244 height 10
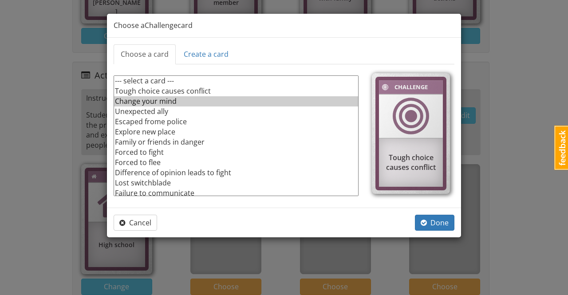
click at [168, 103] on option "Change your mind" at bounding box center [236, 101] width 244 height 10
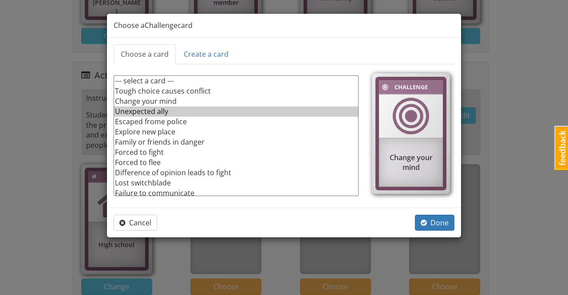
click at [152, 110] on option "Unexpected ally" at bounding box center [236, 112] width 244 height 10
click at [439, 223] on span "Done" at bounding box center [435, 223] width 28 height 10
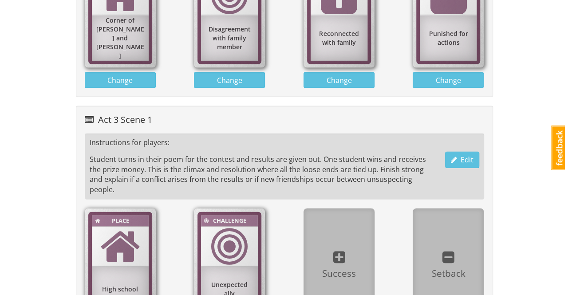
scroll to position [961, 0]
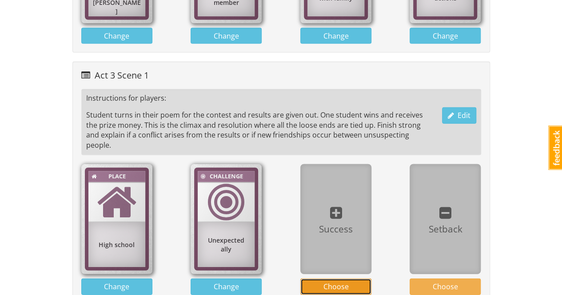
click at [340, 282] on span "Choose" at bounding box center [335, 287] width 25 height 10
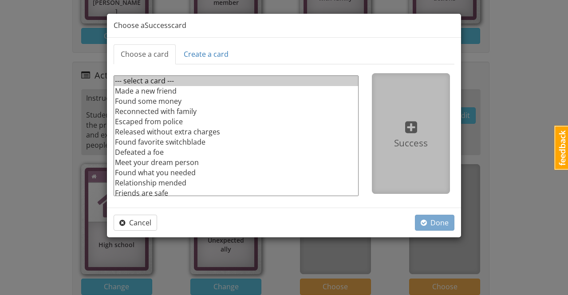
scroll to position [43, 0]
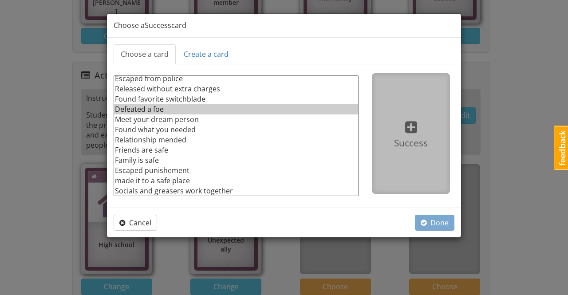
click at [147, 109] on option "Defeated a foe" at bounding box center [236, 109] width 244 height 10
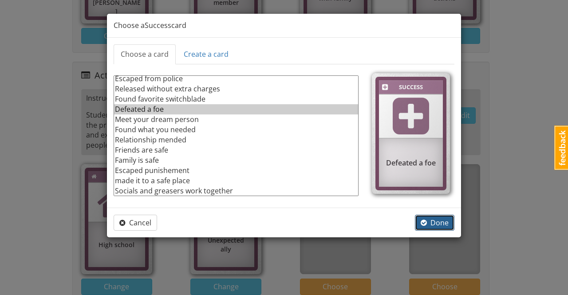
click at [436, 221] on span "Done" at bounding box center [435, 223] width 28 height 10
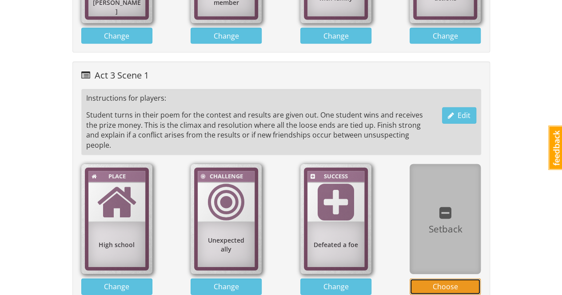
click at [444, 282] on span "Choose" at bounding box center [444, 287] width 25 height 10
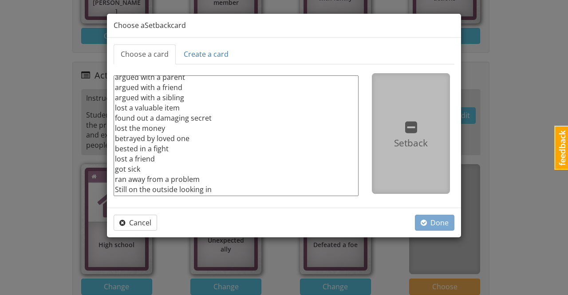
scroll to position [0, 0]
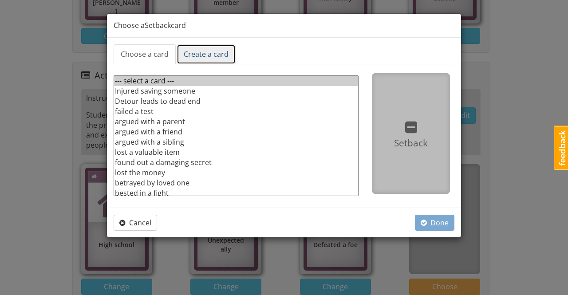
click at [212, 52] on link "Create a card" at bounding box center [206, 54] width 59 height 20
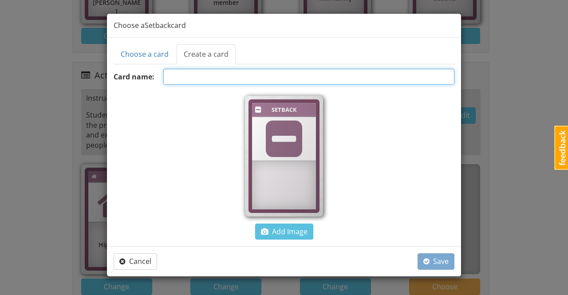
click at [219, 75] on input "text" at bounding box center [308, 77] width 291 height 16
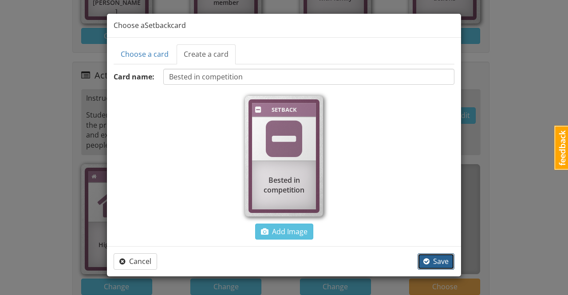
click at [435, 261] on span "Save" at bounding box center [435, 262] width 25 height 10
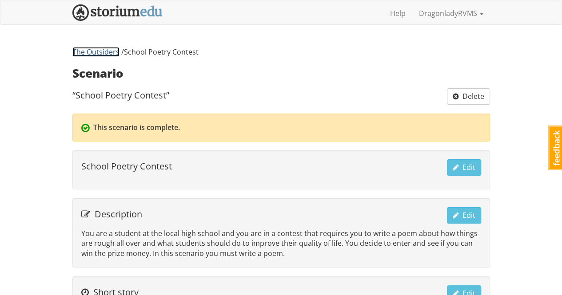
click at [110, 54] on link "The Outsiders" at bounding box center [95, 52] width 47 height 10
